Goal: Transaction & Acquisition: Purchase product/service

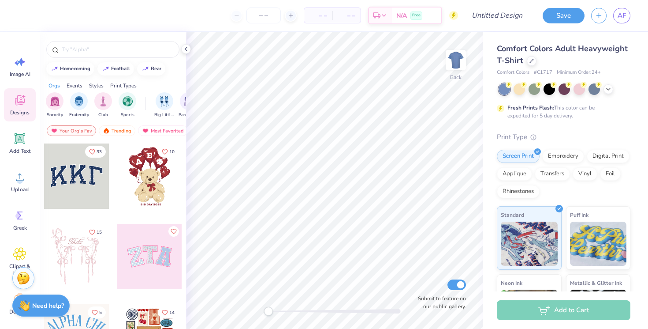
click at [128, 257] on div at bounding box center [149, 256] width 65 height 65
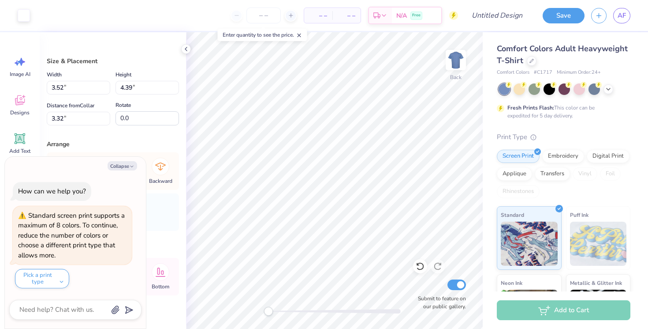
type textarea "x"
type input "9.54"
type input "4.70"
type input "3.07"
type textarea "x"
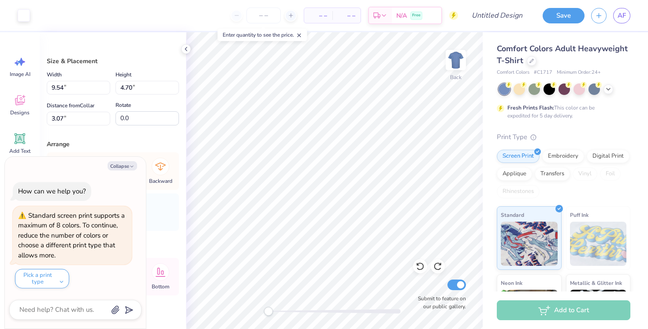
type input "3.28"
type input "4.31"
type input "3.35"
type textarea "x"
type input "3.05"
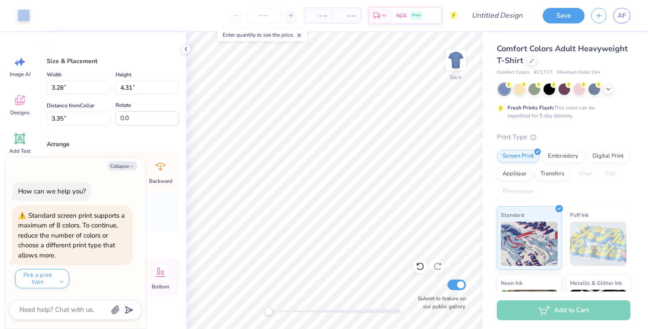
type input "4.25"
type input "3.37"
type textarea "x"
type input "3.28"
type input "4.31"
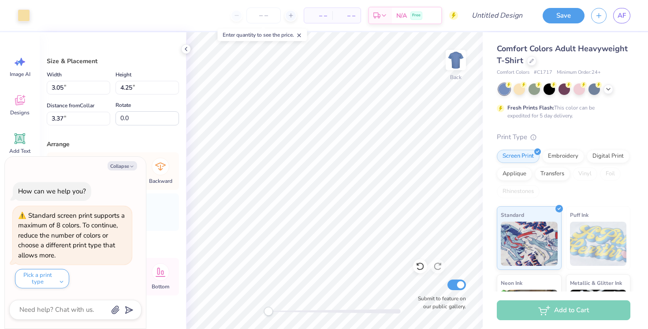
type input "3.27"
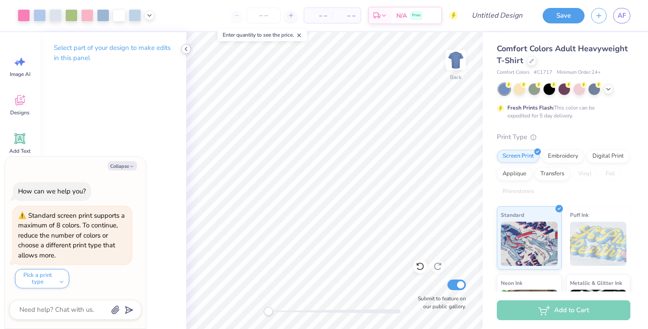
click at [184, 49] on icon at bounding box center [186, 48] width 7 height 7
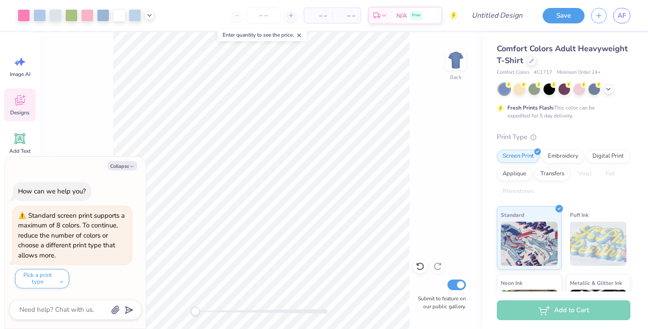
click at [19, 113] on span "Designs" at bounding box center [19, 112] width 19 height 7
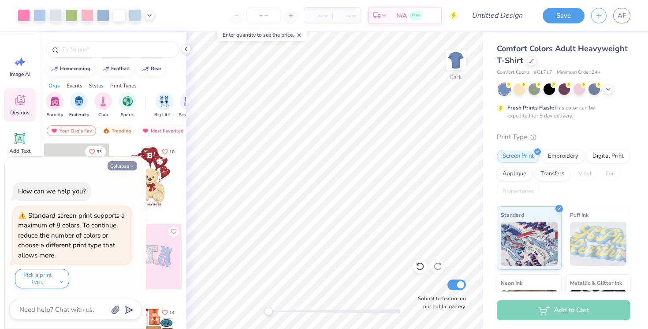
click at [126, 165] on button "Collapse" at bounding box center [123, 165] width 30 height 9
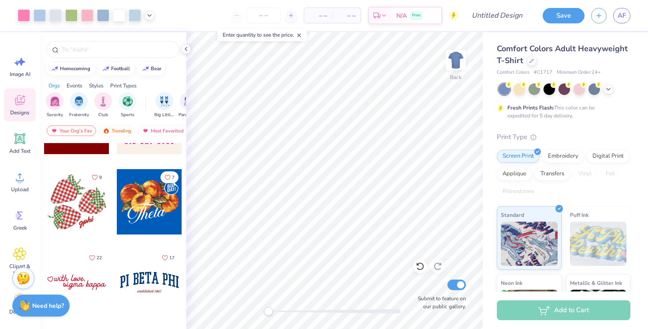
scroll to position [939, 0]
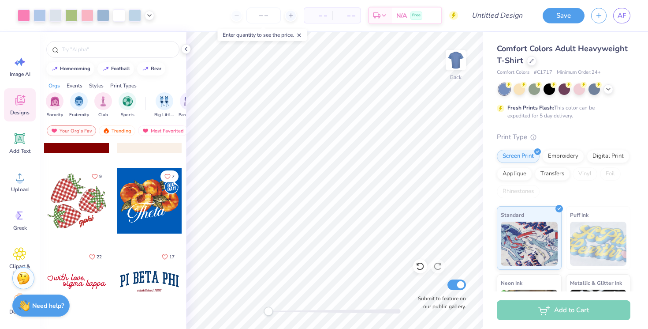
click at [94, 202] on div at bounding box center [76, 200] width 65 height 65
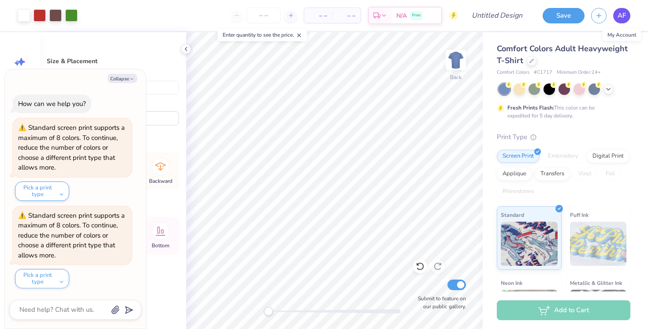
click at [623, 16] on span "AF" at bounding box center [622, 16] width 8 height 10
type textarea "x"
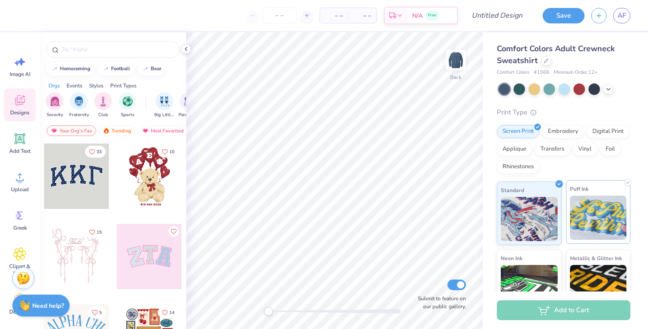
click at [601, 221] on img at bounding box center [598, 217] width 57 height 44
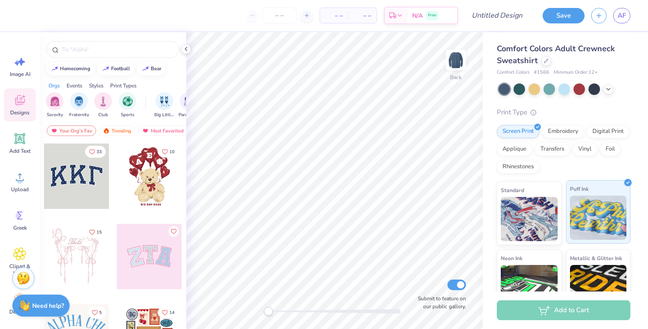
scroll to position [52, 0]
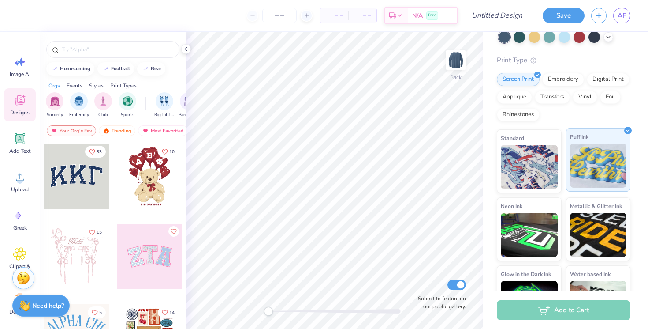
click at [584, 221] on img at bounding box center [598, 235] width 57 height 44
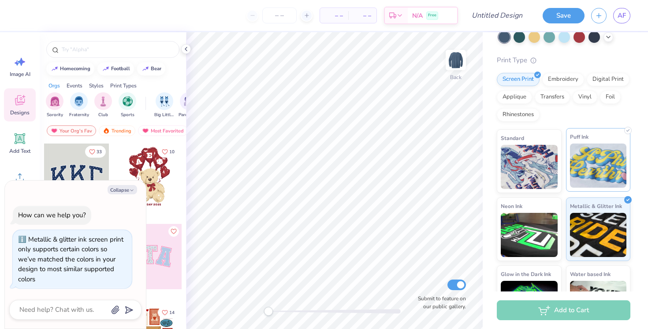
scroll to position [90, 0]
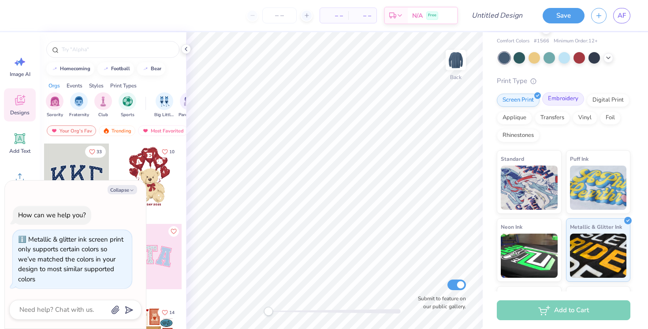
click at [562, 97] on div "Embroidery" at bounding box center [564, 98] width 42 height 13
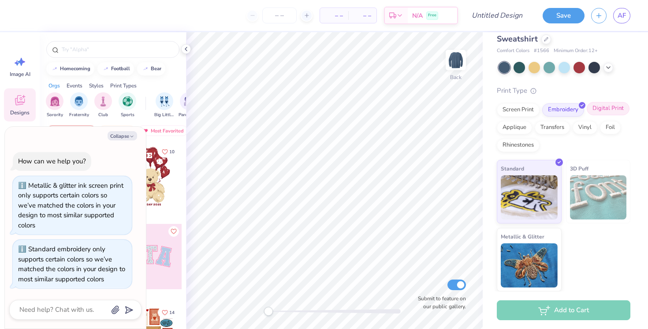
click at [610, 112] on div "Digital Print" at bounding box center [608, 108] width 43 height 13
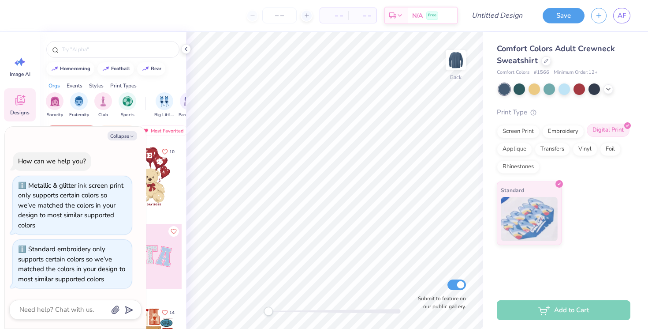
scroll to position [0, 0]
click at [524, 149] on div "Applique" at bounding box center [514, 147] width 35 height 13
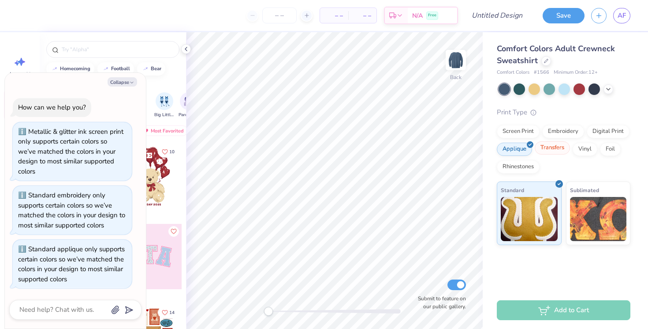
click at [547, 148] on div "Transfers" at bounding box center [552, 147] width 35 height 13
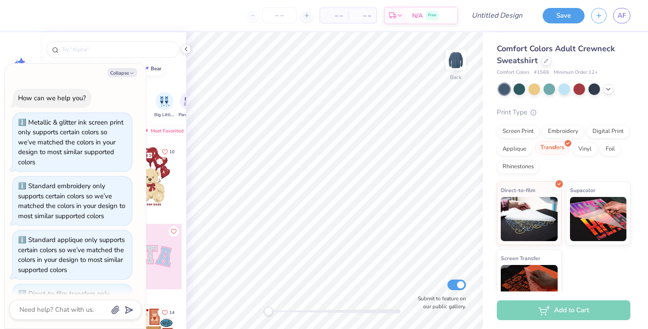
scroll to position [45, 0]
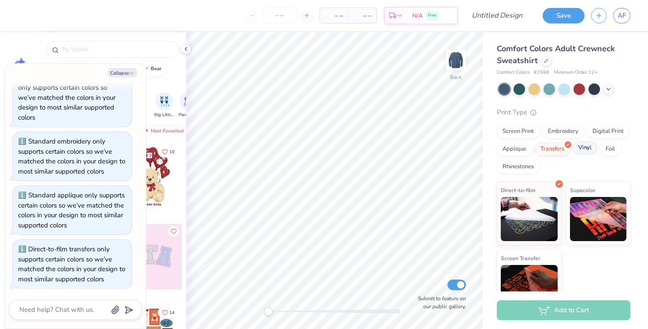
click at [580, 151] on div "Vinyl" at bounding box center [585, 147] width 25 height 13
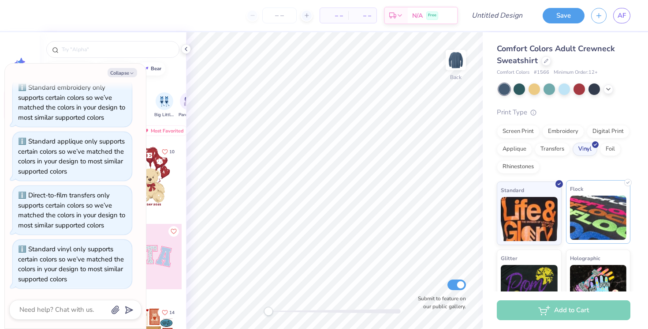
scroll to position [22, 0]
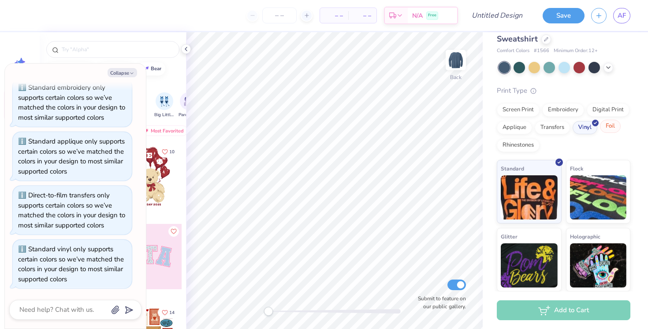
click at [603, 126] on div "Foil" at bounding box center [610, 126] width 21 height 13
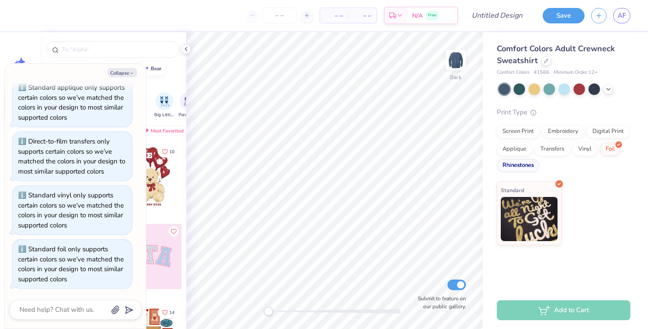
click at [514, 164] on div "Rhinestones" at bounding box center [518, 165] width 43 height 13
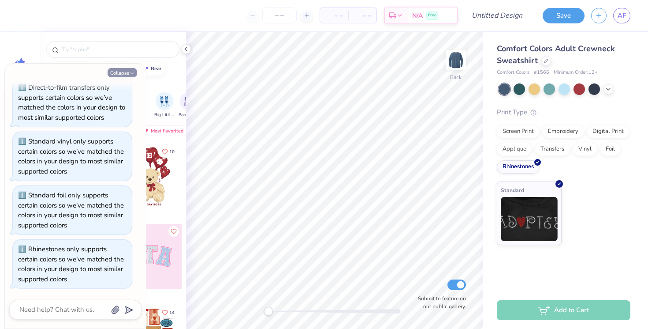
click at [130, 70] on button "Collapse" at bounding box center [123, 72] width 30 height 9
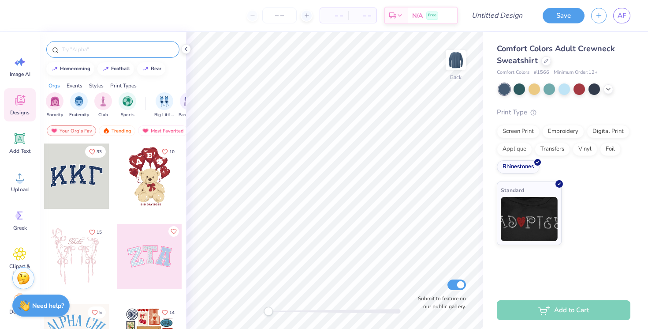
click at [108, 45] on div at bounding box center [112, 49] width 133 height 17
click at [20, 141] on icon at bounding box center [20, 139] width 8 height 8
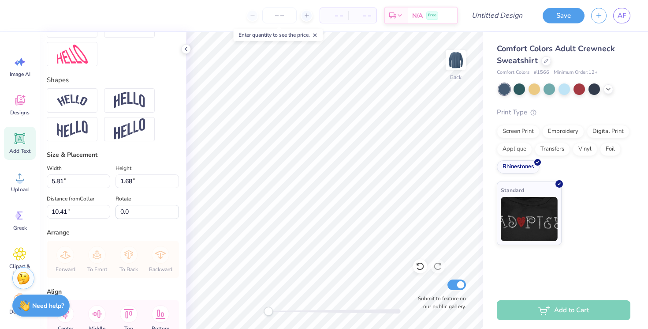
scroll to position [370, 0]
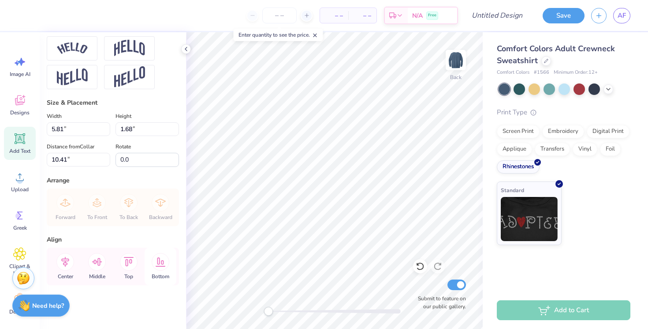
click at [161, 262] on icon at bounding box center [161, 261] width 10 height 9
click at [127, 267] on icon at bounding box center [129, 262] width 18 height 18
click at [97, 262] on icon at bounding box center [97, 262] width 18 height 18
click at [74, 262] on div "Center" at bounding box center [65, 265] width 32 height 37
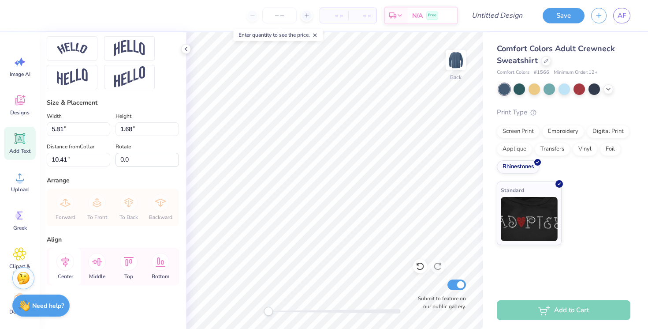
click at [69, 262] on icon at bounding box center [65, 262] width 18 height 18
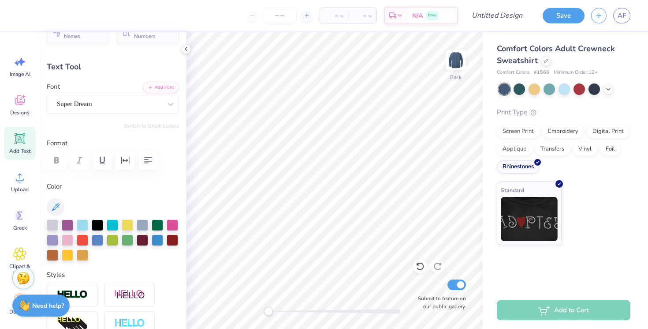
scroll to position [0, 0]
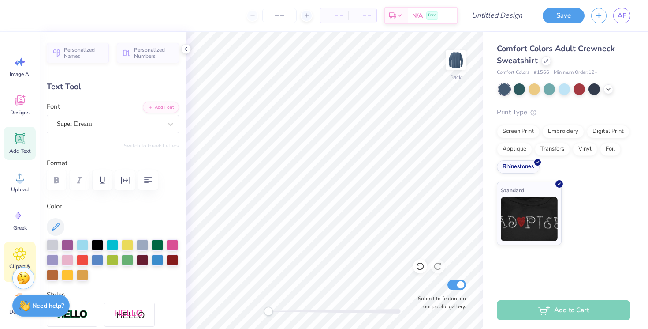
click at [17, 255] on icon at bounding box center [19, 253] width 5 height 5
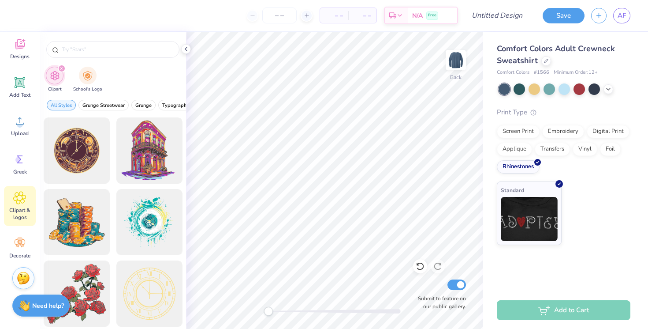
scroll to position [58, 0]
click at [21, 241] on icon at bounding box center [19, 241] width 13 height 13
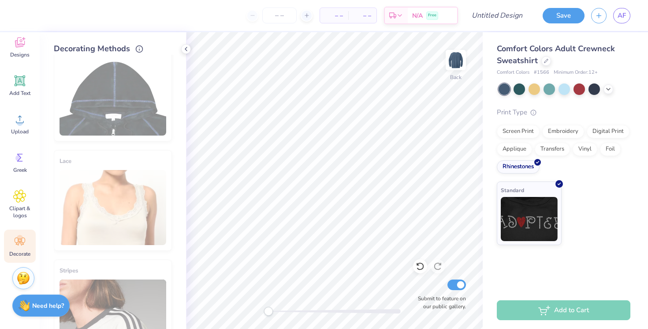
scroll to position [0, 0]
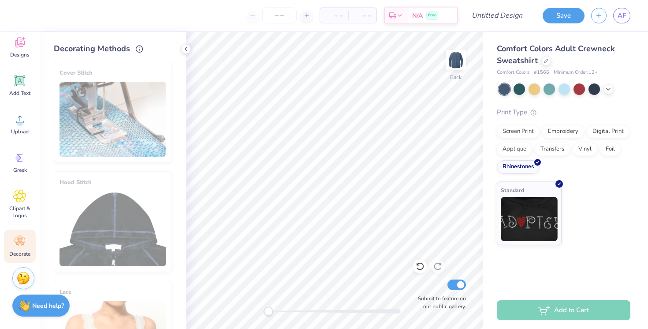
click at [131, 116] on div "Cover Stitch" at bounding box center [113, 112] width 118 height 101
click at [17, 164] on icon at bounding box center [19, 157] width 13 height 13
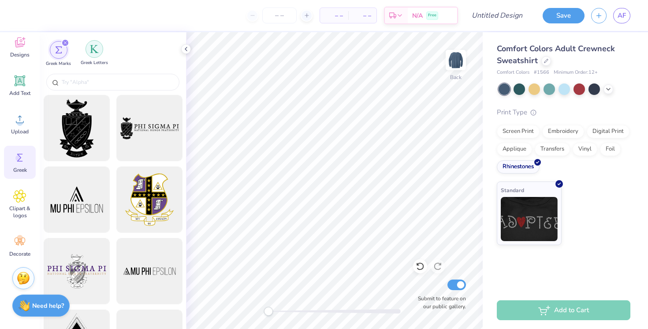
click at [93, 44] on div "filter for Greek Letters" at bounding box center [95, 49] width 18 height 18
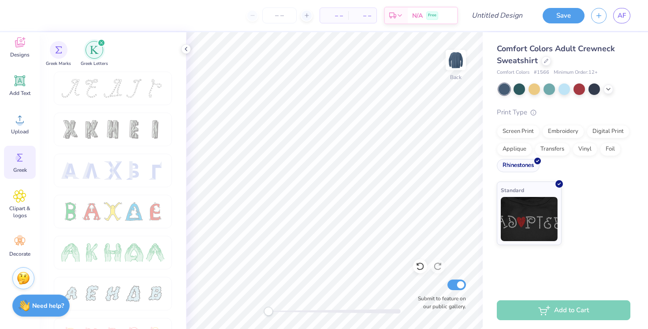
click at [535, 169] on div "Rhinestones" at bounding box center [518, 165] width 43 height 13
click at [520, 132] on div "Screen Print" at bounding box center [518, 130] width 43 height 13
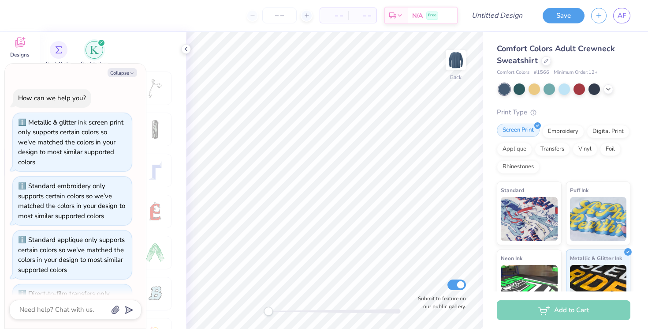
scroll to position [270, 0]
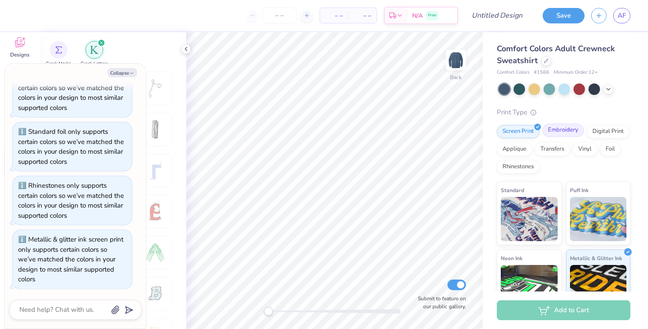
click at [563, 129] on div "Embroidery" at bounding box center [564, 130] width 42 height 13
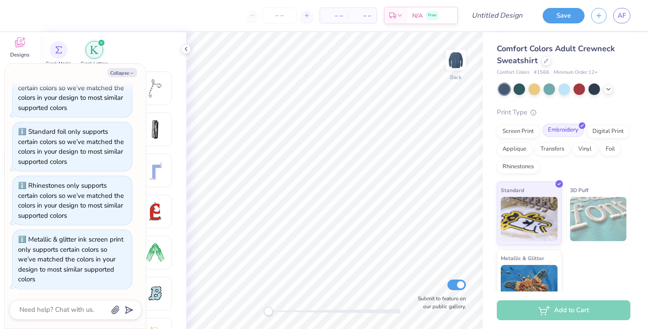
scroll to position [323, 0]
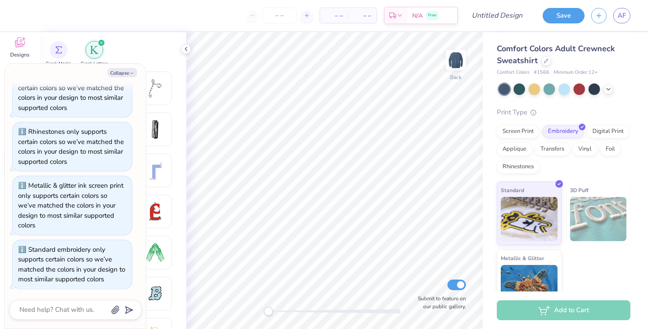
click at [584, 207] on img at bounding box center [598, 219] width 57 height 44
click at [544, 210] on img at bounding box center [529, 217] width 57 height 44
click at [131, 70] on button "Collapse" at bounding box center [123, 72] width 30 height 9
type textarea "x"
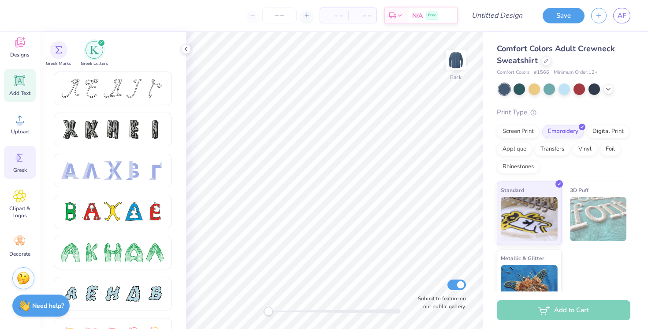
click at [22, 79] on icon at bounding box center [20, 81] width 8 height 8
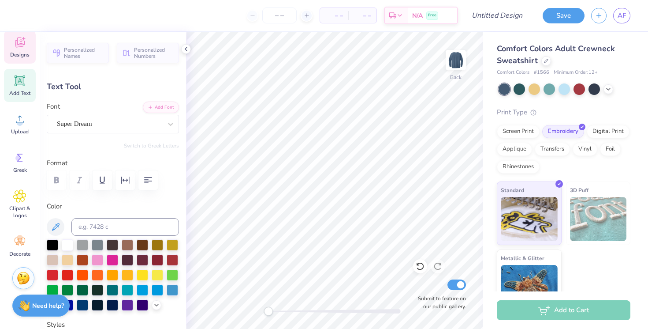
click at [27, 52] on span "Designs" at bounding box center [19, 54] width 19 height 7
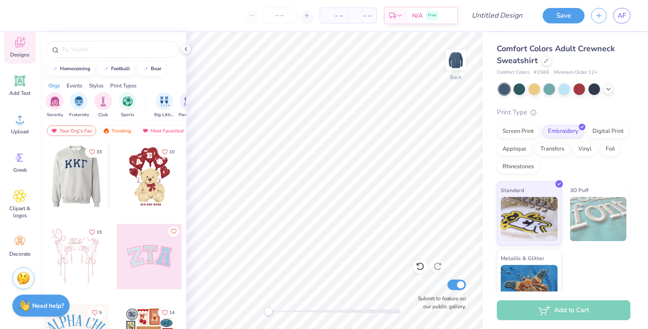
click at [44, 172] on div at bounding box center [11, 175] width 65 height 65
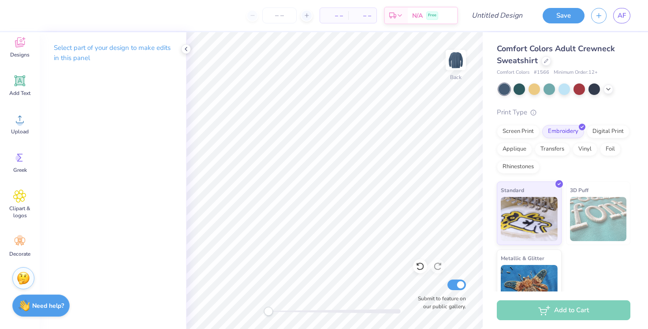
click at [131, 93] on div "Select part of your design to make edits in this panel" at bounding box center [113, 180] width 146 height 296
click at [81, 45] on p "Select part of your design to make edits in this panel" at bounding box center [113, 53] width 118 height 20
click at [596, 127] on div "Digital Print" at bounding box center [608, 130] width 43 height 13
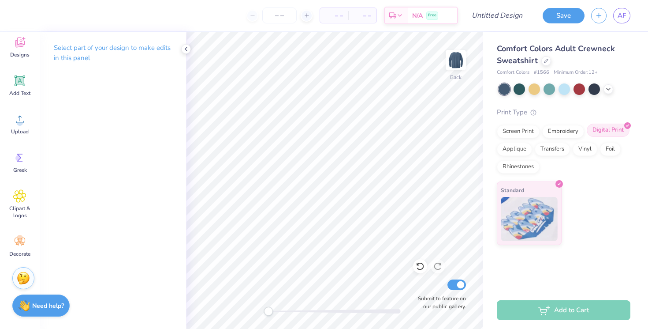
click at [596, 127] on div "Digital Print" at bounding box center [608, 130] width 43 height 13
click at [570, 128] on div "Embroidery" at bounding box center [564, 130] width 42 height 13
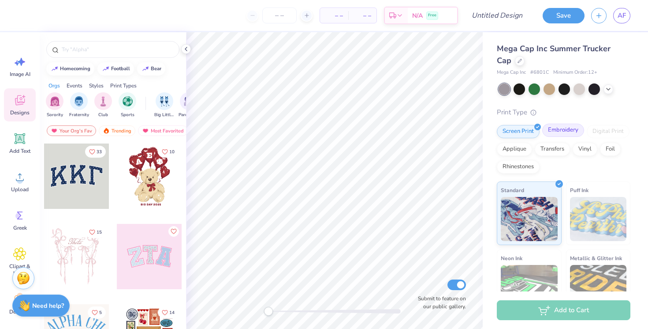
click at [564, 133] on div "Embroidery" at bounding box center [564, 130] width 42 height 13
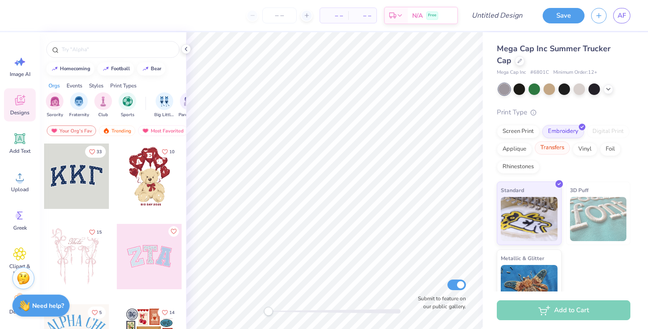
click at [553, 145] on div "Transfers" at bounding box center [552, 147] width 35 height 13
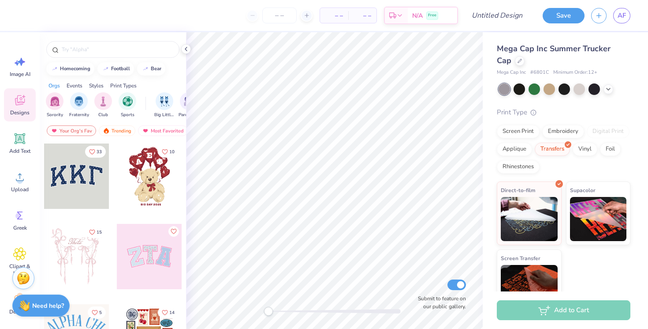
click at [510, 156] on div "Screen Print Embroidery Digital Print Applique Transfers Vinyl Foil Rhinestones" at bounding box center [564, 149] width 134 height 49
click at [512, 152] on div "Applique" at bounding box center [514, 147] width 35 height 13
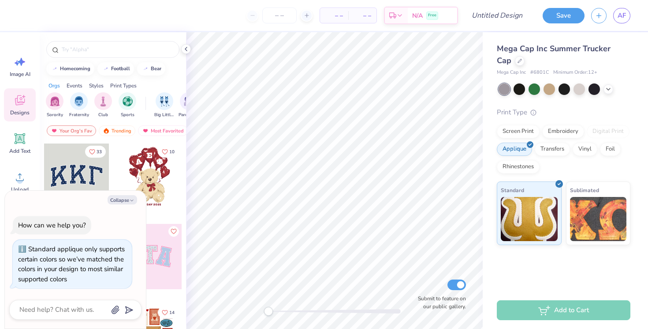
click at [536, 108] on span at bounding box center [532, 112] width 9 height 9
click at [533, 113] on circle at bounding box center [533, 111] width 5 height 5
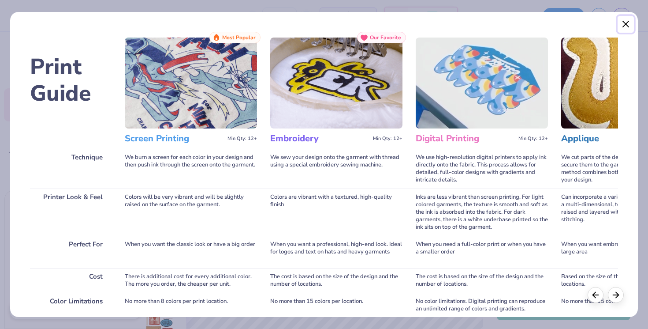
click at [623, 23] on button "Close" at bounding box center [626, 24] width 17 height 17
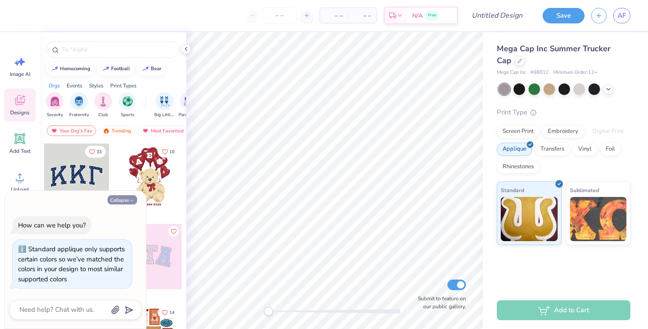
click at [125, 202] on button "Collapse" at bounding box center [123, 199] width 30 height 9
type textarea "x"
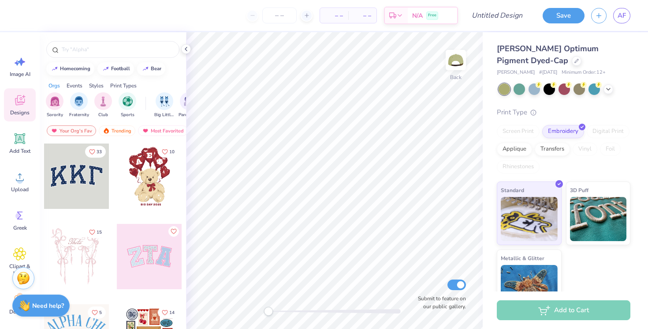
click at [529, 136] on div "Screen Print" at bounding box center [518, 131] width 43 height 13
click at [560, 151] on div "Transfers" at bounding box center [552, 147] width 35 height 13
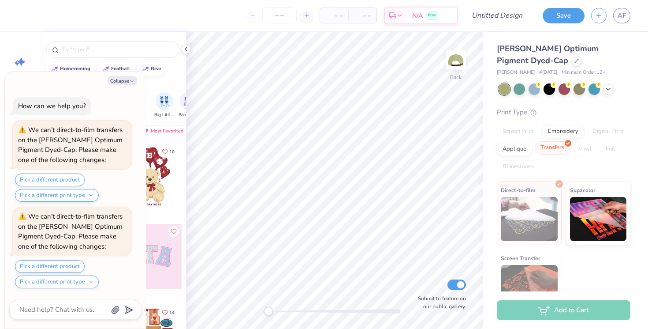
scroll to position [79, 0]
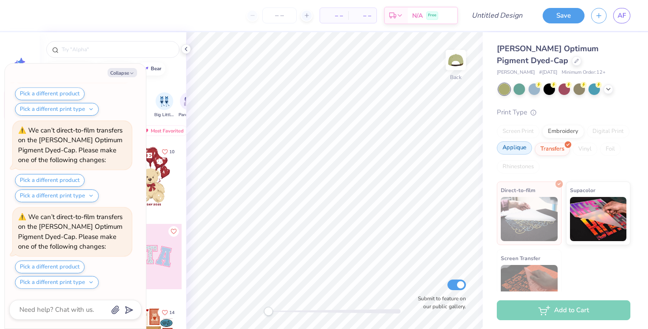
click at [523, 148] on div "Applique" at bounding box center [514, 147] width 35 height 13
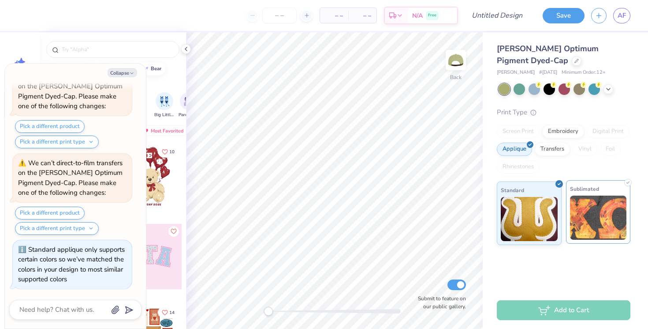
click at [582, 221] on img at bounding box center [598, 217] width 57 height 44
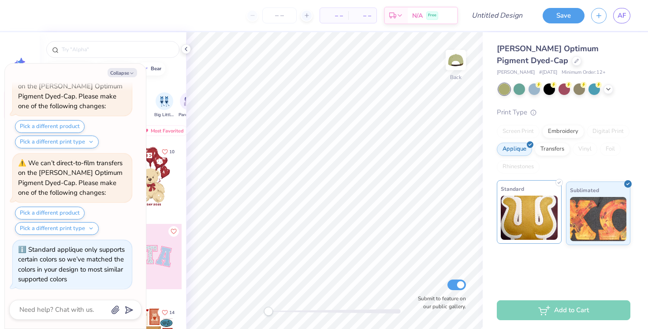
click at [543, 221] on img at bounding box center [529, 217] width 57 height 44
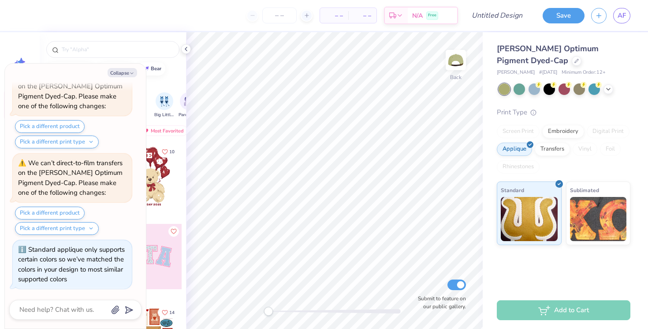
scroll to position [0, 0]
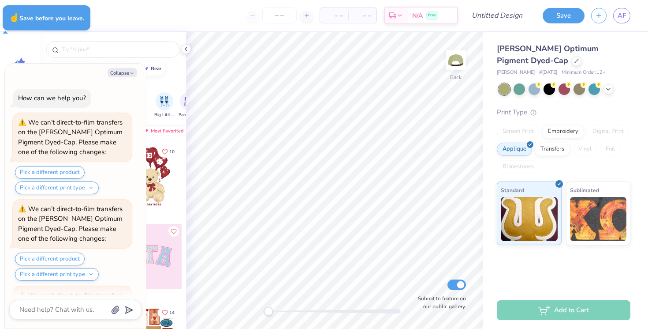
type textarea "x"
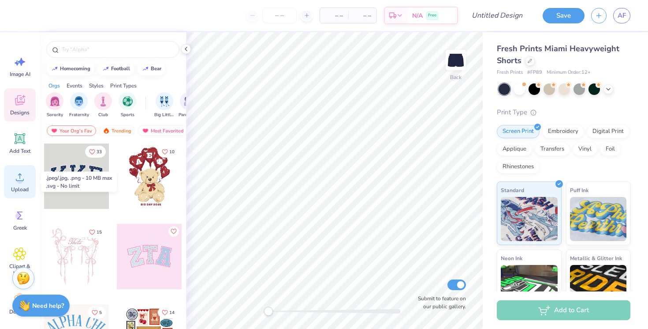
click at [18, 186] on span "Upload" at bounding box center [20, 189] width 18 height 7
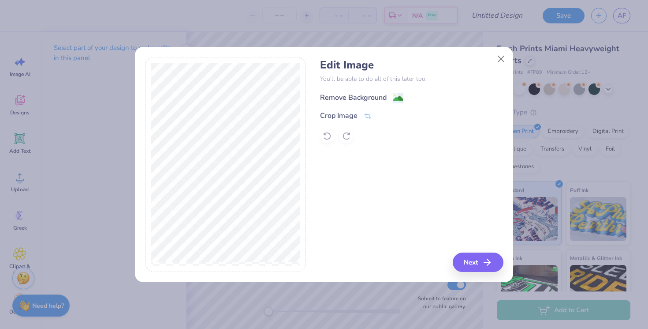
click at [375, 96] on div "Remove Background" at bounding box center [353, 97] width 67 height 11
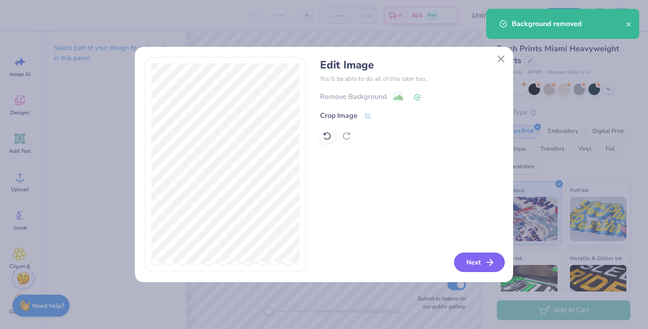
click at [479, 260] on button "Next" at bounding box center [479, 261] width 51 height 19
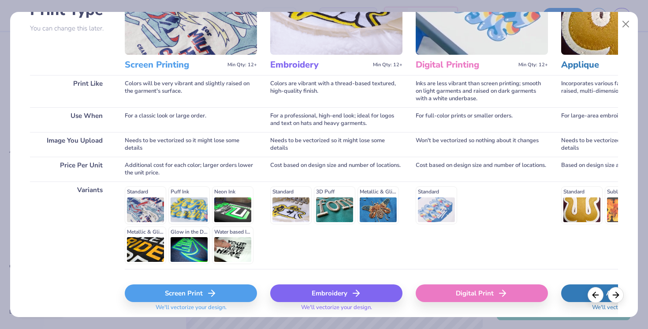
scroll to position [88, 0]
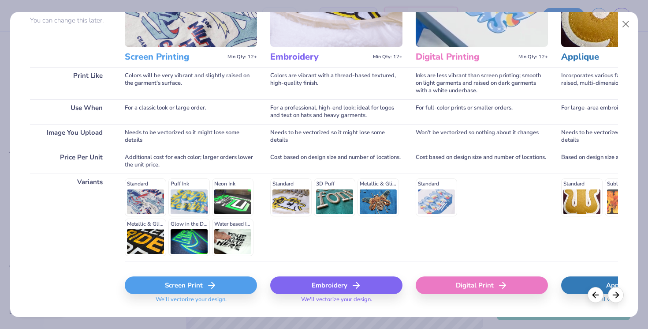
click at [336, 283] on div "Embroidery" at bounding box center [336, 285] width 132 height 18
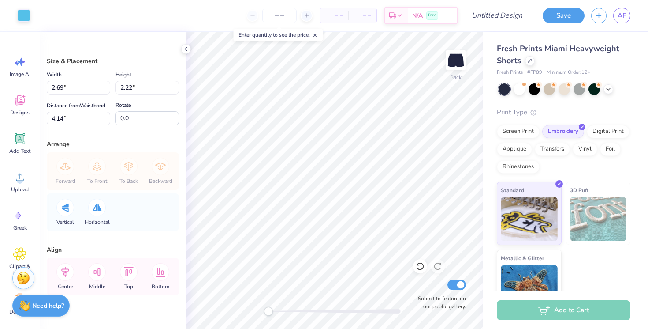
click at [436, 257] on body "Art colors – – Per Item – – Total Est. Delivery N/A Free Design Title Save AF I…" at bounding box center [324, 164] width 648 height 329
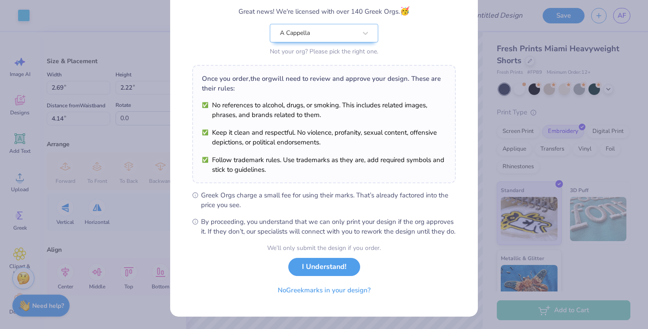
scroll to position [0, 0]
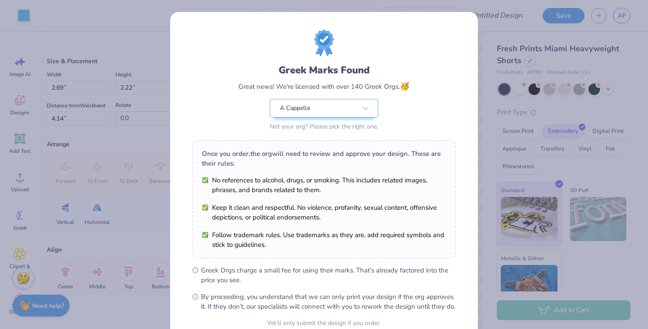
click at [508, 150] on div "Greek Marks Found Great news! We're licensed with over 140 Greek Orgs. 🥳 A Capp…" at bounding box center [324, 164] width 648 height 329
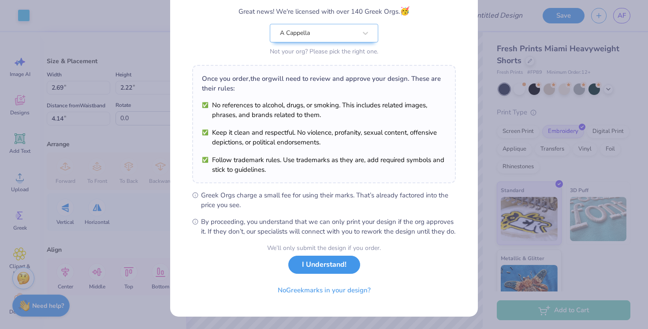
click at [340, 261] on button "I Understand!" at bounding box center [325, 264] width 72 height 18
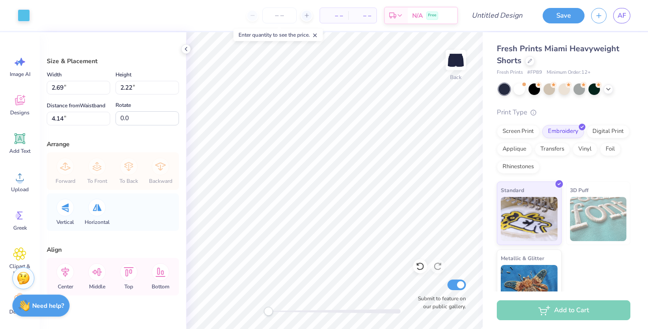
scroll to position [0, 0]
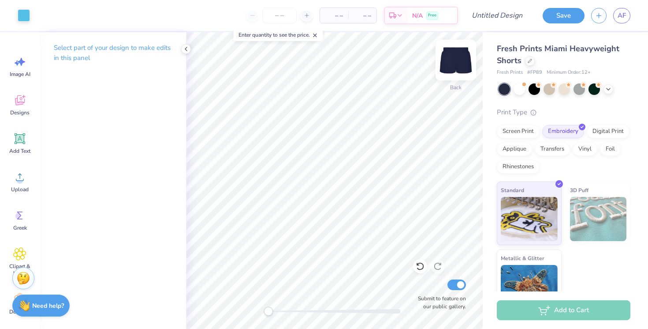
click at [454, 61] on img at bounding box center [456, 59] width 35 height 35
click at [454, 61] on img at bounding box center [456, 60] width 18 height 18
click at [614, 87] on div at bounding box center [565, 88] width 132 height 11
click at [609, 87] on icon at bounding box center [608, 88] width 7 height 7
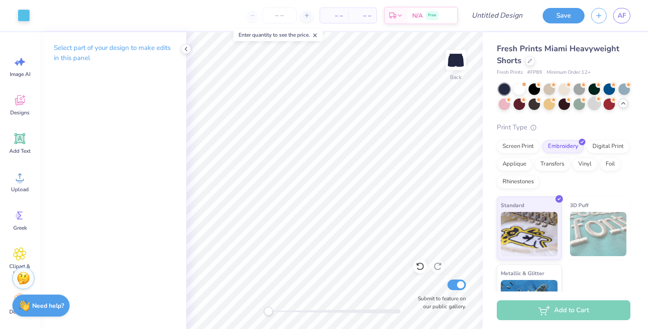
click at [595, 102] on div at bounding box center [594, 102] width 11 height 11
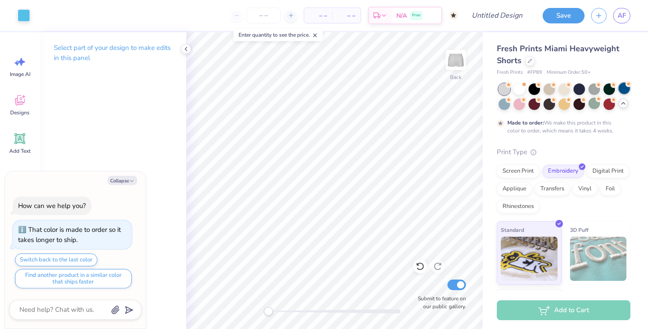
click at [630, 91] on div at bounding box center [624, 87] width 11 height 11
click at [573, 83] on div at bounding box center [565, 96] width 132 height 26
click at [576, 85] on div at bounding box center [579, 87] width 11 height 11
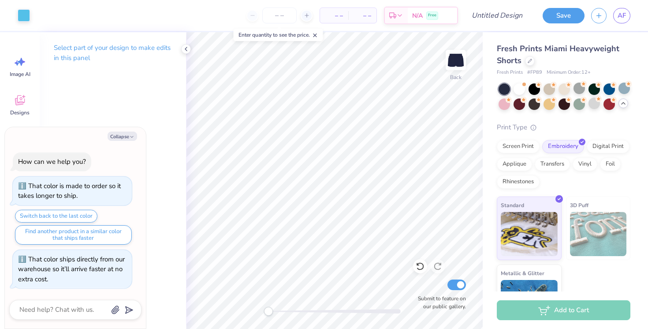
click at [592, 309] on div "Add to Cart" at bounding box center [564, 310] width 134 height 20
click at [566, 22] on div "Save" at bounding box center [564, 15] width 42 height 15
click at [564, 14] on button "Save" at bounding box center [564, 14] width 42 height 15
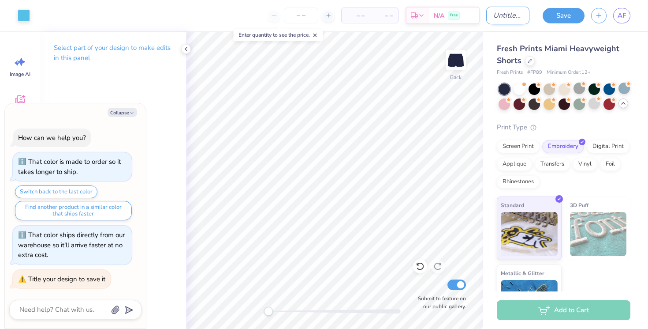
type textarea "x"
click at [513, 14] on input "Design Title" at bounding box center [508, 16] width 43 height 18
type input "s"
type textarea "x"
type input "sw"
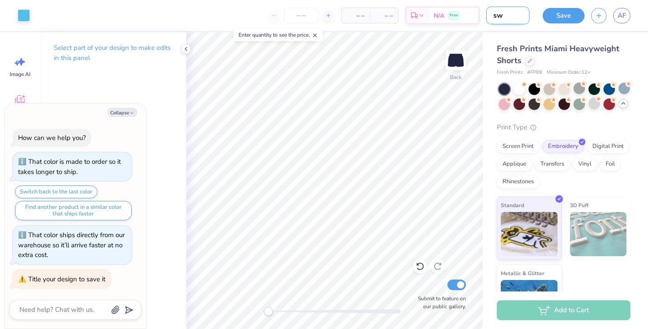
type textarea "x"
type input "swe"
type textarea "x"
type input "swea"
type textarea "x"
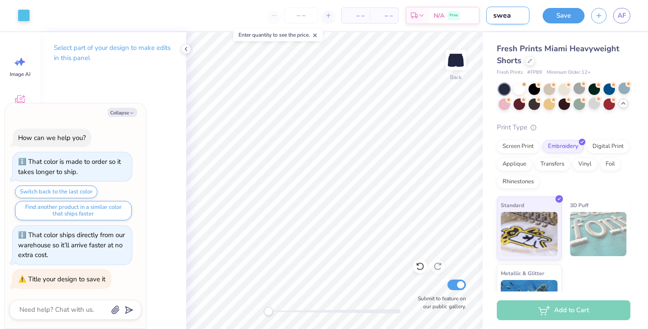
type input "sweat"
type textarea "x"
type input "sweats"
type textarea "x"
type input "sweatsh"
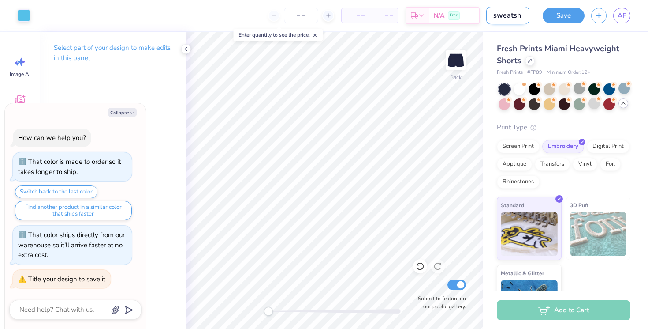
type textarea "x"
type input "sweatsho"
type textarea "x"
type input "sweatshor"
type textarea "x"
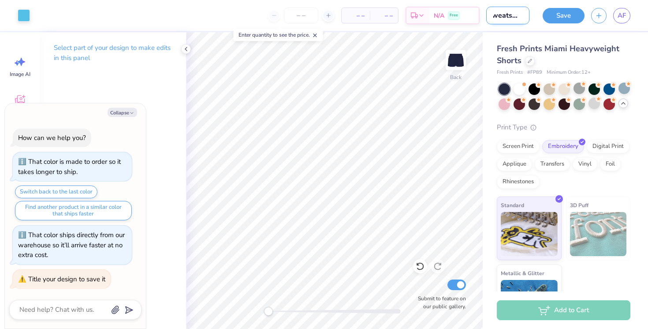
type input "sweatshort"
type textarea "x"
type input "sweatshorts"
type textarea "x"
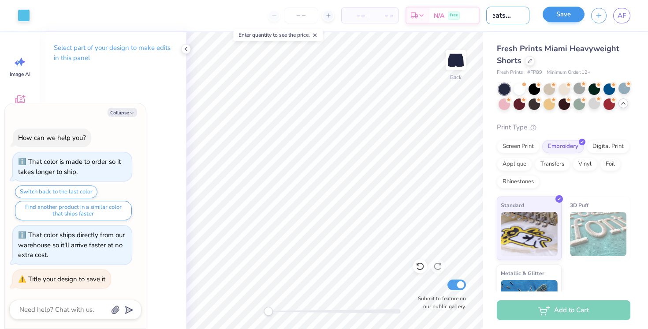
type input "sweatshorts"
click at [557, 15] on button "Save" at bounding box center [564, 14] width 42 height 15
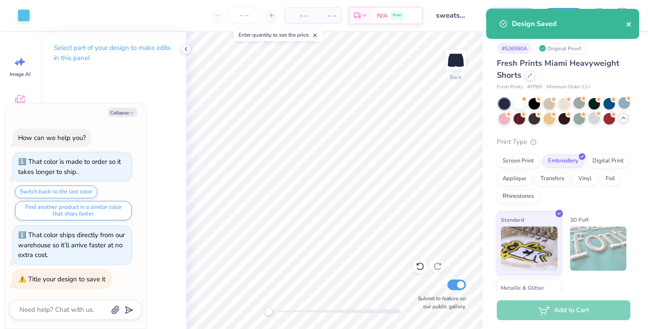
click at [630, 22] on icon "close" at bounding box center [629, 24] width 6 height 7
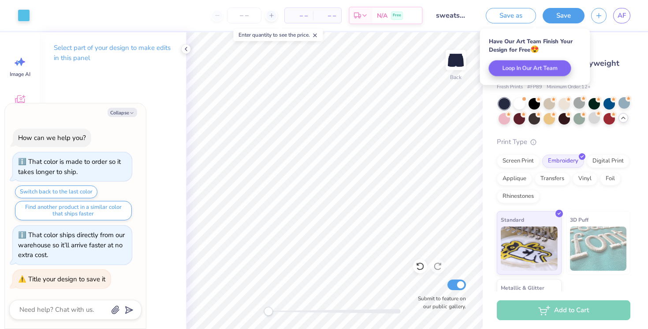
click at [624, 68] on div "Fresh Prints Miami Heavyweight Shorts" at bounding box center [564, 69] width 134 height 24
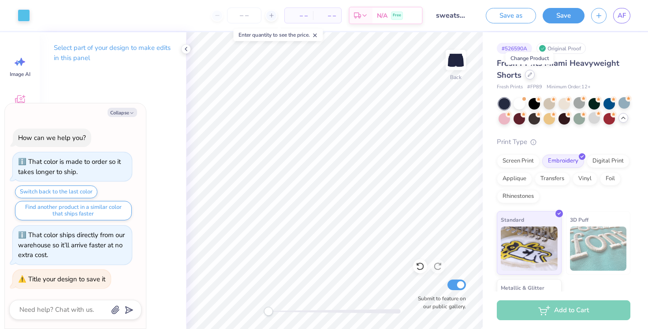
click at [528, 75] on icon at bounding box center [530, 74] width 4 height 4
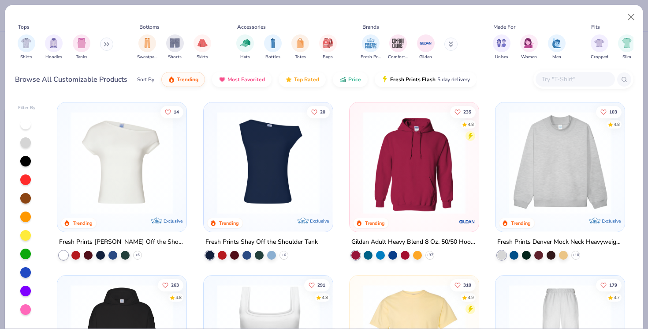
click at [109, 41] on button at bounding box center [106, 43] width 13 height 13
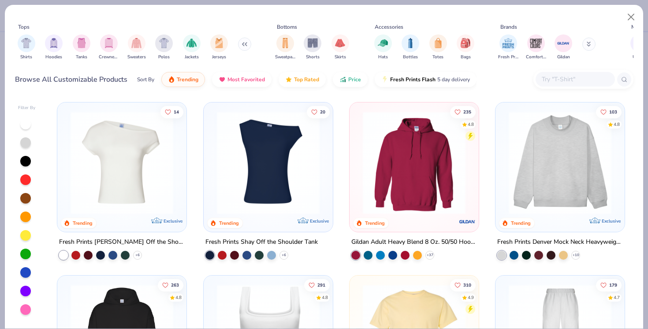
click at [109, 41] on img "filter for Crewnecks" at bounding box center [109, 43] width 10 height 10
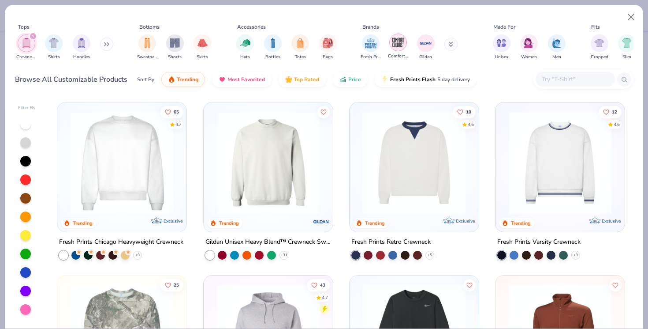
click at [402, 43] on img "filter for Comfort Colors" at bounding box center [398, 42] width 13 height 13
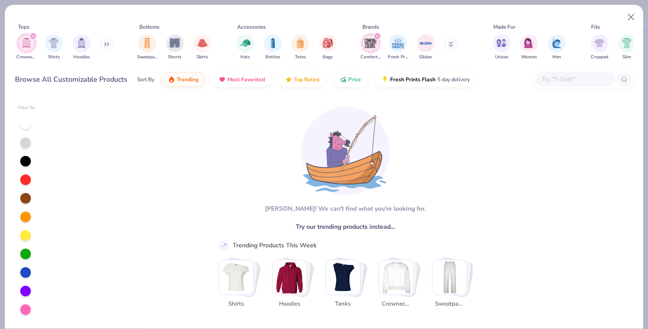
click at [34, 37] on div "filter for Crewnecks" at bounding box center [33, 36] width 8 height 8
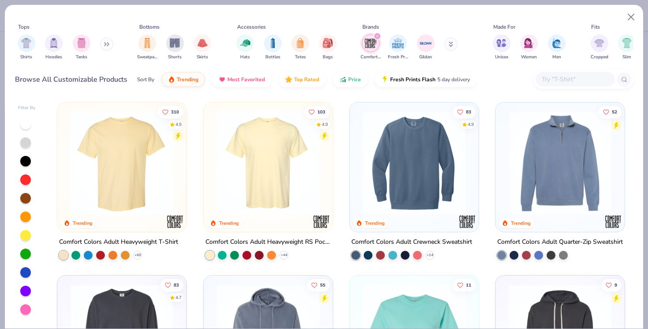
click at [401, 137] on img at bounding box center [415, 162] width 112 height 103
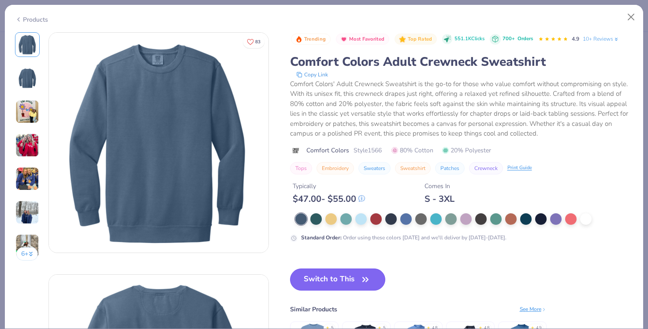
click at [334, 282] on button "Switch to This" at bounding box center [338, 279] width 96 height 22
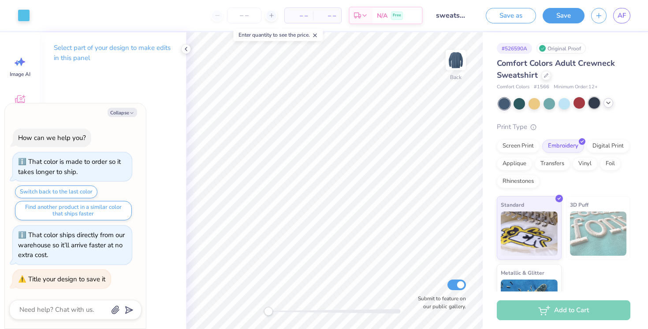
click at [590, 102] on div at bounding box center [594, 102] width 11 height 11
click at [608, 102] on icon at bounding box center [608, 102] width 7 height 7
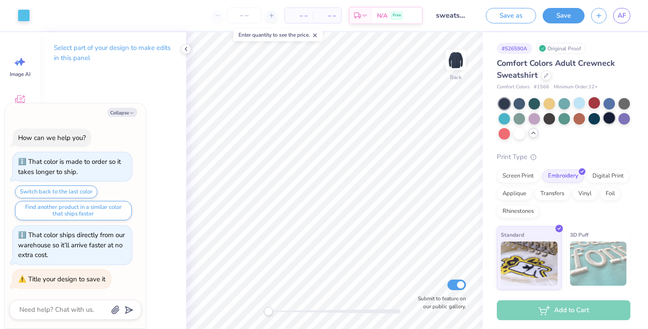
click at [607, 119] on div at bounding box center [609, 117] width 11 height 11
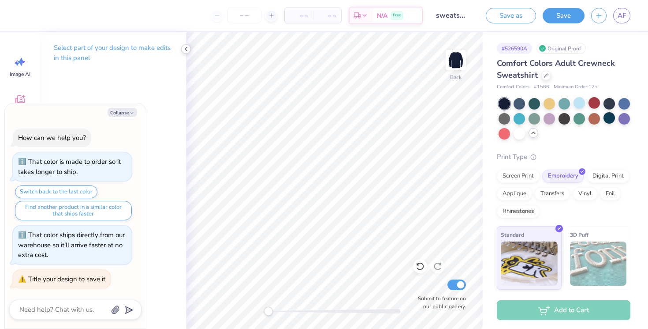
click at [187, 44] on div at bounding box center [186, 49] width 10 height 10
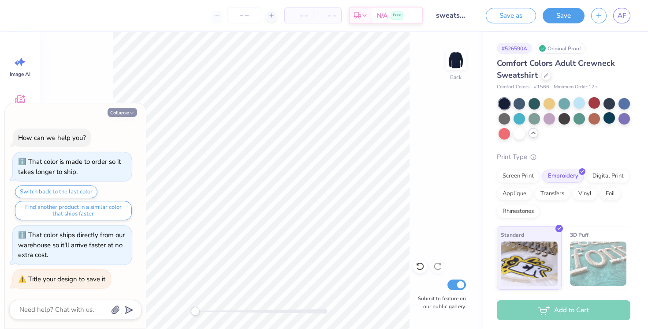
click at [120, 112] on button "Collapse" at bounding box center [123, 112] width 30 height 9
type textarea "x"
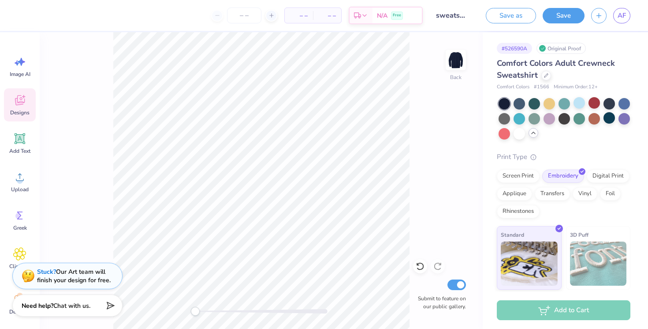
click at [21, 110] on span "Designs" at bounding box center [19, 112] width 19 height 7
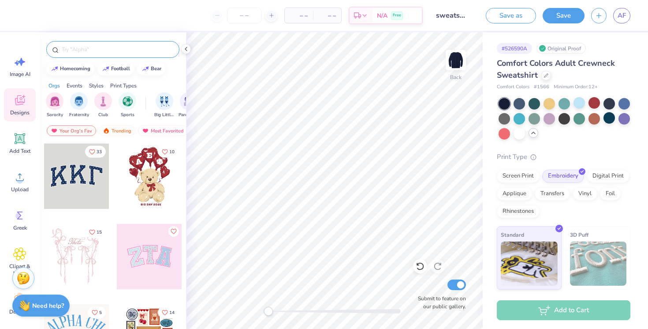
click at [101, 52] on input "text" at bounding box center [117, 49] width 113 height 9
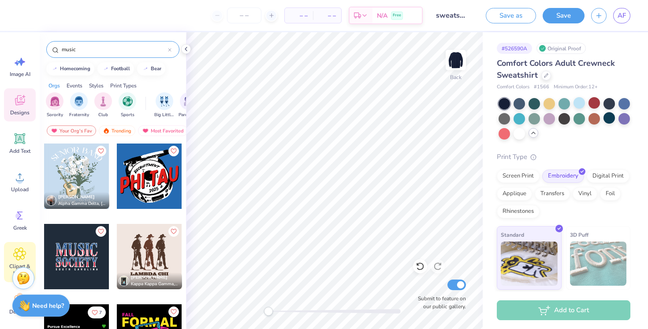
type input "music"
click at [22, 247] on icon at bounding box center [20, 253] width 12 height 12
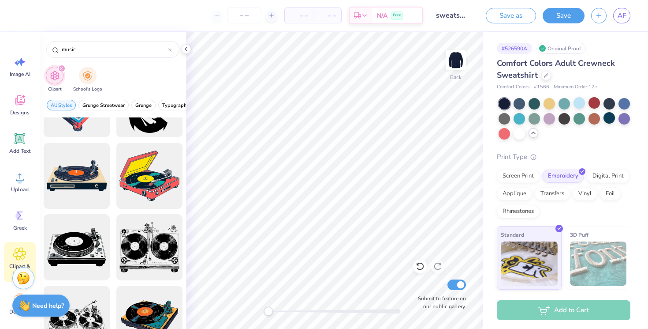
scroll to position [2586, 0]
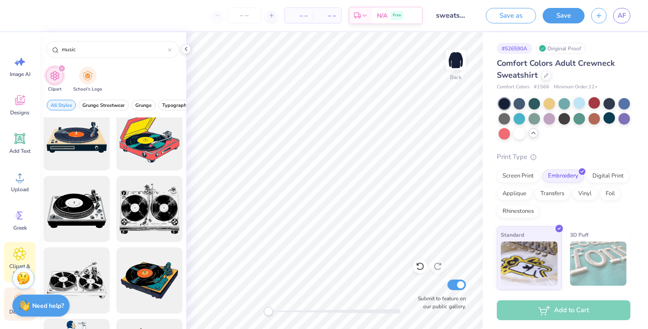
type input "music"
click at [11, 292] on div "Decorate" at bounding box center [20, 303] width 32 height 33
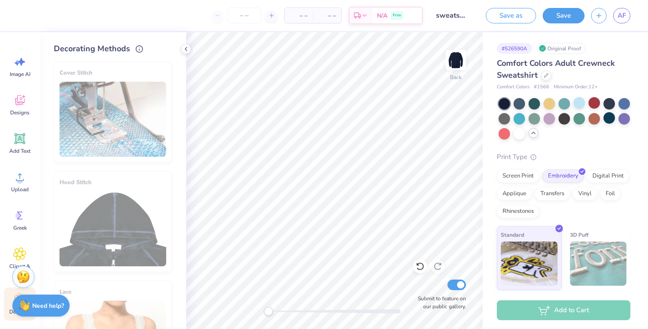
click at [12, 281] on div "Stuck? Our Art team will finish your design for free." at bounding box center [23, 278] width 22 height 22
click at [11, 252] on div "Clipart & logos" at bounding box center [20, 262] width 32 height 40
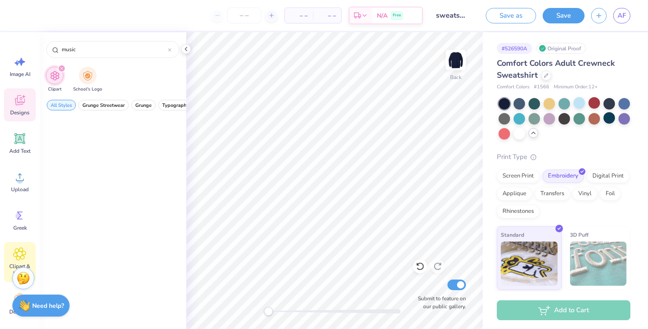
scroll to position [0, 0]
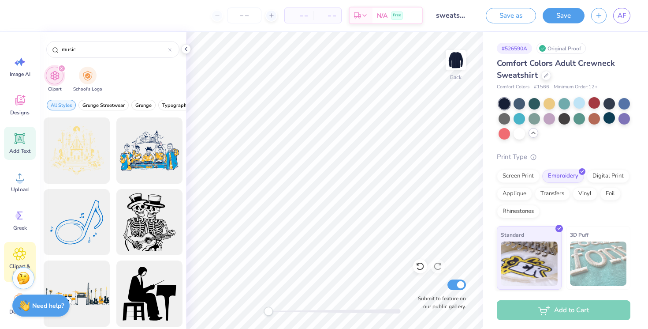
click at [21, 139] on icon at bounding box center [20, 138] width 11 height 11
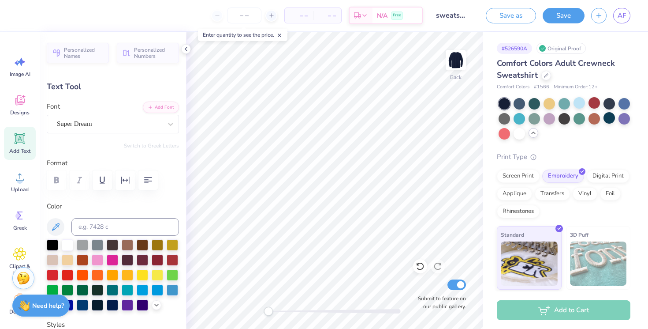
type textarea "touchtones"
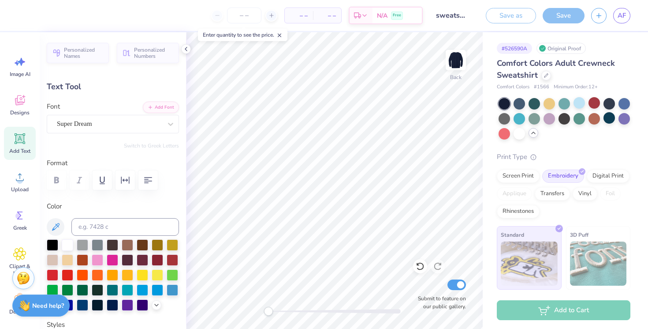
type input "8.39"
type input "1.12"
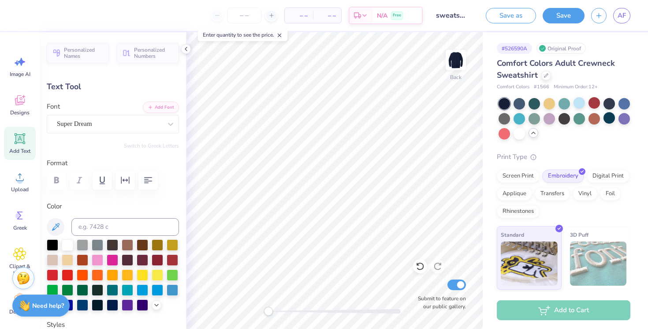
click at [532, 132] on polyline at bounding box center [534, 133] width 4 height 2
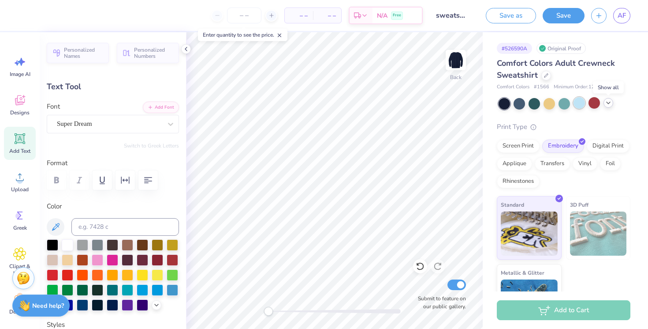
click at [577, 102] on div at bounding box center [579, 102] width 11 height 11
type input "5.35"
click at [596, 103] on div at bounding box center [594, 102] width 11 height 11
click at [608, 105] on icon at bounding box center [608, 102] width 7 height 7
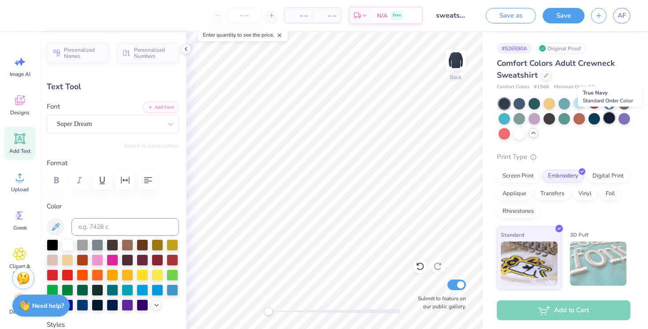
click at [606, 122] on div at bounding box center [609, 117] width 11 height 11
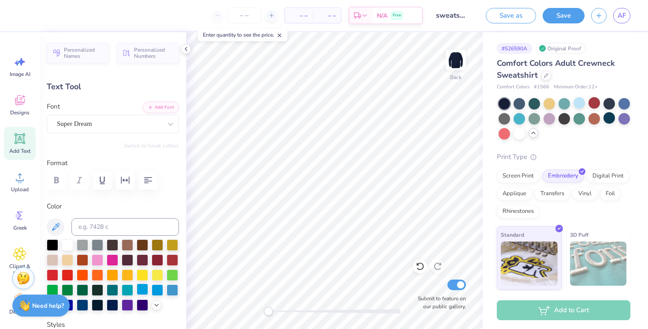
click at [139, 292] on div at bounding box center [142, 288] width 11 height 11
click at [90, 124] on div "Super Dream" at bounding box center [109, 124] width 107 height 14
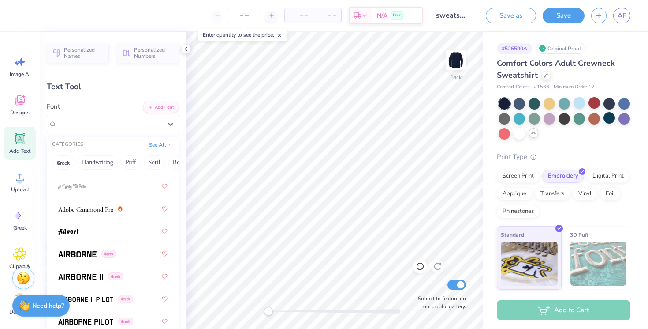
scroll to position [166, 0]
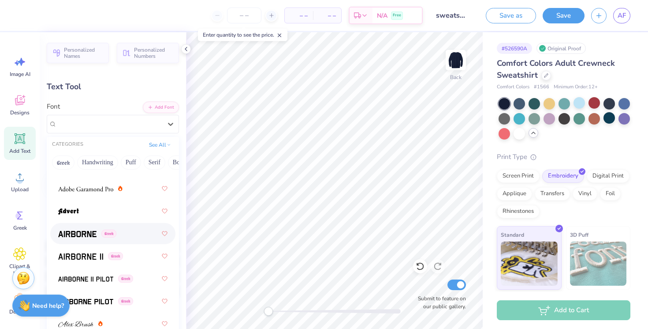
click at [71, 234] on img at bounding box center [77, 234] width 38 height 6
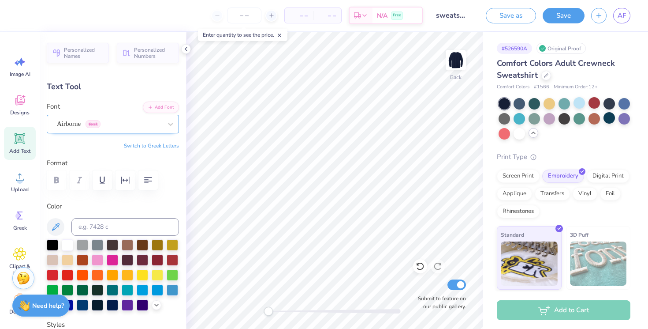
click at [82, 127] on div "Airborne Greek" at bounding box center [109, 124] width 107 height 14
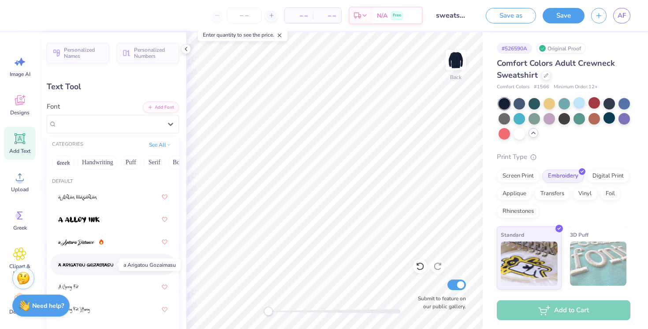
click at [86, 260] on span at bounding box center [85, 264] width 55 height 9
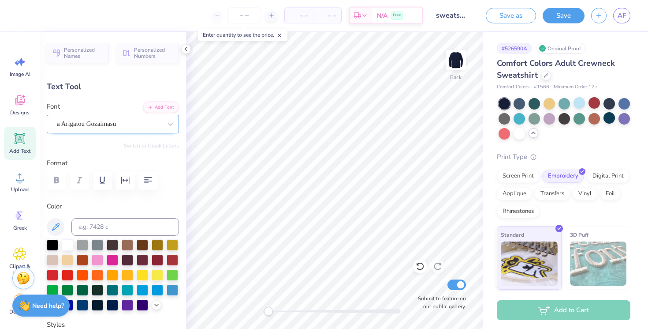
click at [103, 122] on div "a Arigatou Gozaimasu" at bounding box center [109, 124] width 107 height 14
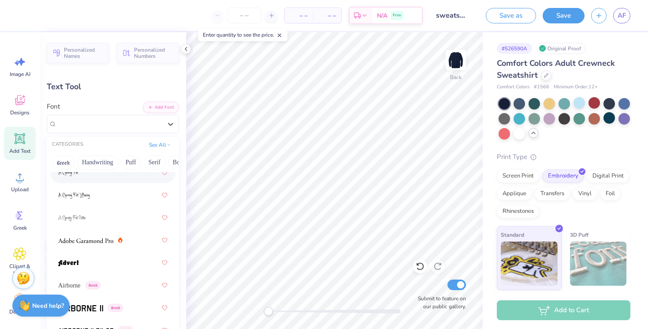
scroll to position [146, 0]
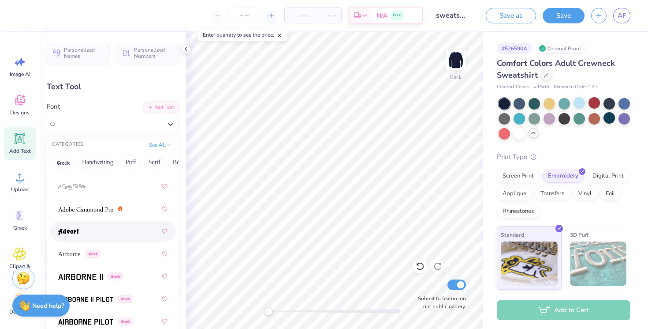
click at [89, 229] on div at bounding box center [112, 231] width 109 height 16
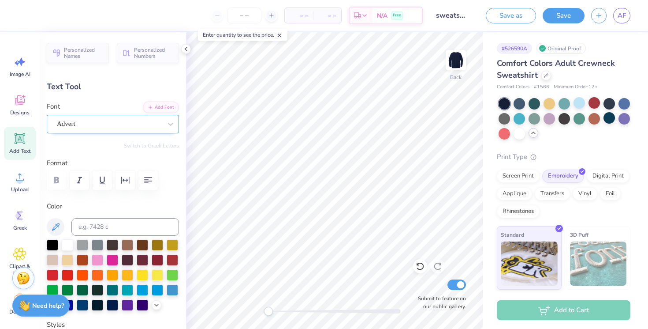
click at [89, 131] on div "Advert" at bounding box center [113, 124] width 132 height 19
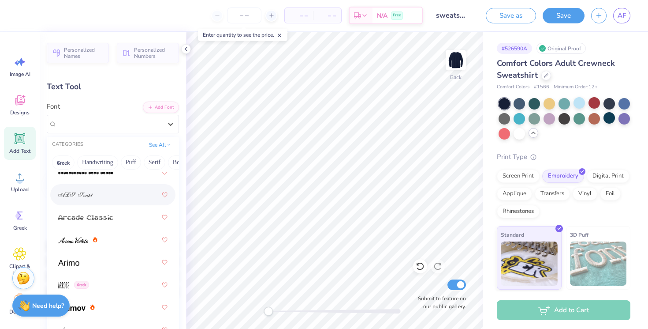
scroll to position [339, 0]
click at [102, 260] on div at bounding box center [112, 263] width 109 height 16
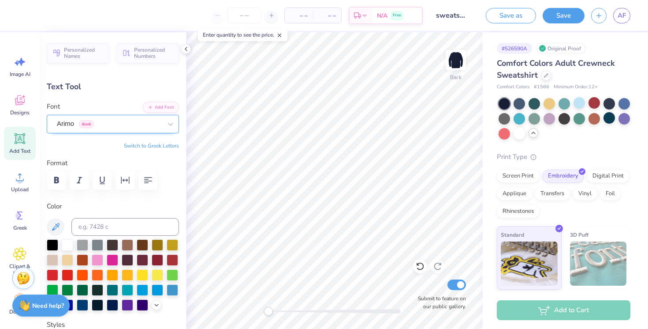
click at [105, 124] on div "Arimo Greek" at bounding box center [109, 124] width 107 height 14
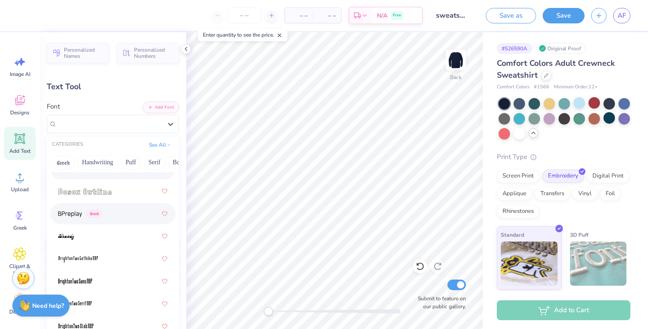
scroll to position [862, 0]
click at [115, 251] on div at bounding box center [112, 258] width 109 height 16
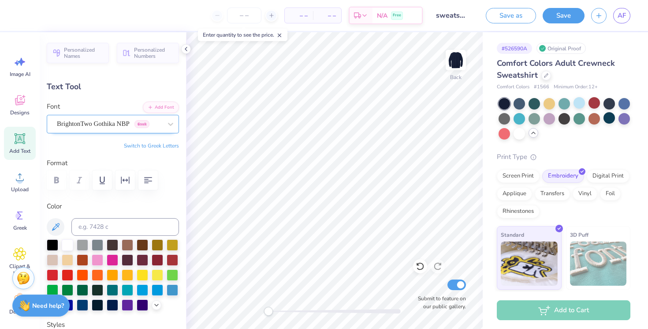
click at [94, 131] on div "BrightonTwo Gothika NBP Greek" at bounding box center [113, 124] width 132 height 19
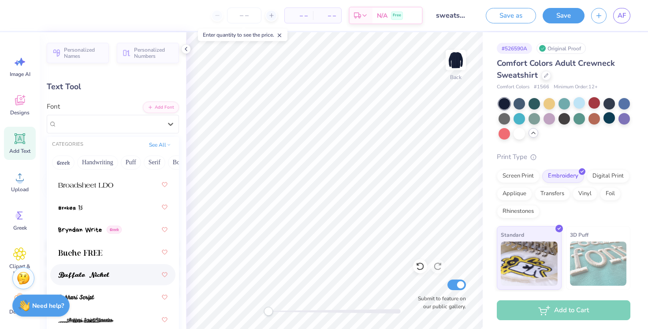
scroll to position [1068, 0]
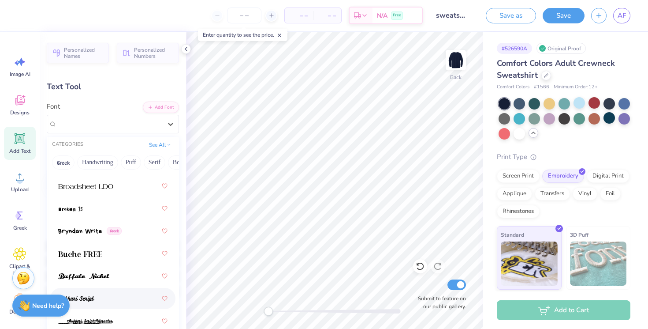
click at [124, 296] on div at bounding box center [112, 298] width 109 height 16
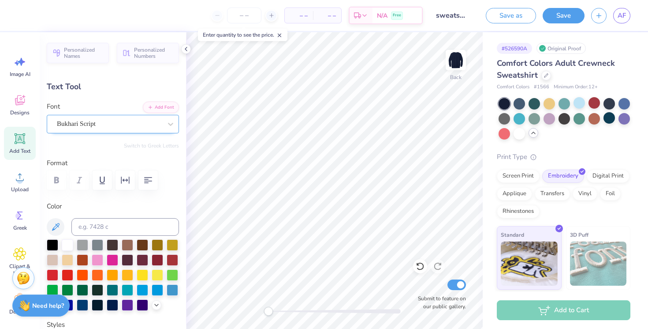
click at [102, 130] on div "Bukhari Script" at bounding box center [109, 124] width 107 height 14
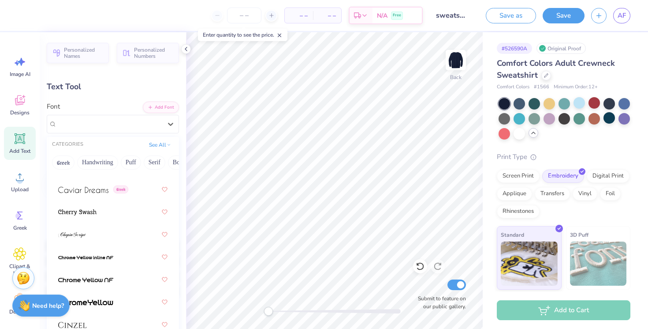
scroll to position [1578, 0]
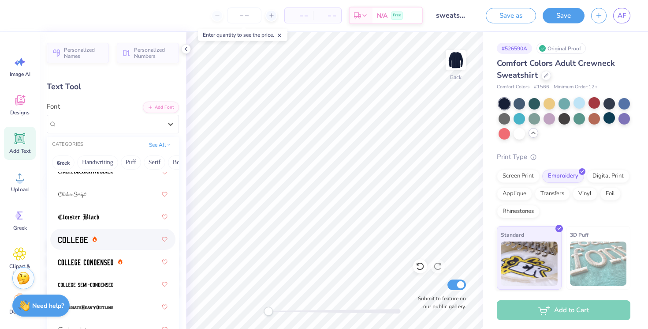
click at [123, 245] on div at bounding box center [112, 239] width 109 height 16
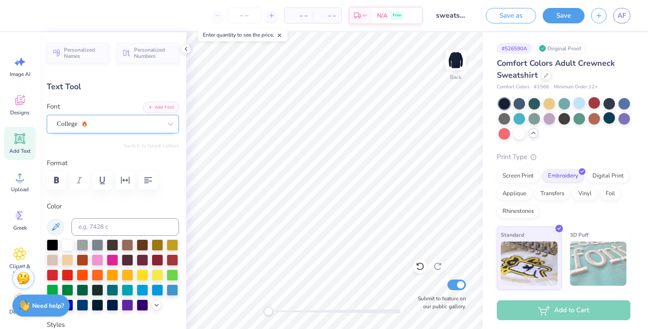
click at [113, 124] on div "College" at bounding box center [109, 124] width 107 height 14
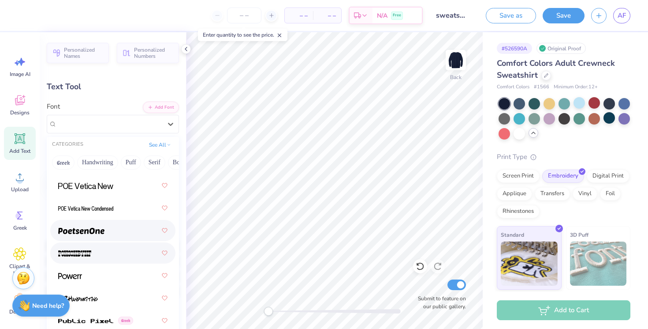
scroll to position [5344, 0]
click at [106, 227] on div at bounding box center [112, 230] width 109 height 16
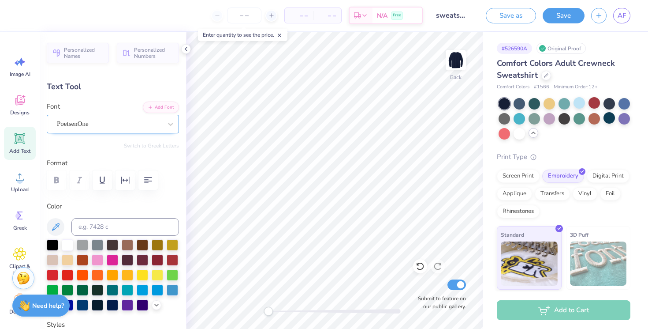
click at [119, 122] on div "PoetsenOne" at bounding box center [109, 124] width 107 height 14
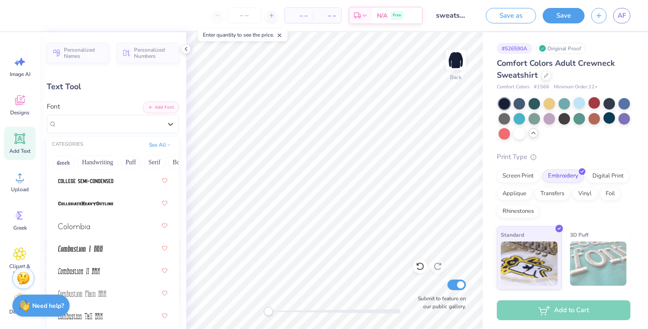
scroll to position [1724, 0]
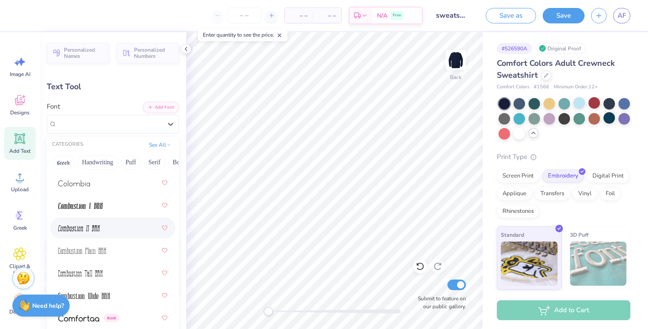
click at [113, 225] on div at bounding box center [112, 228] width 109 height 16
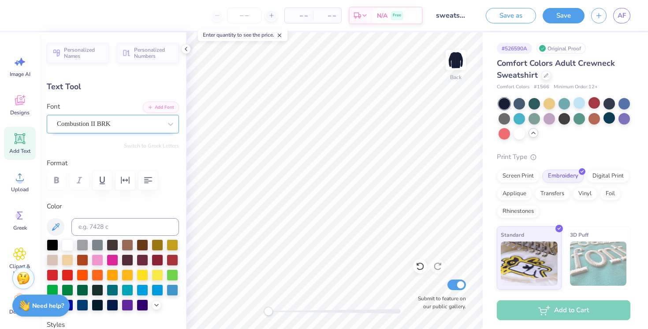
click at [108, 121] on div "Combustion II BRK" at bounding box center [109, 124] width 107 height 14
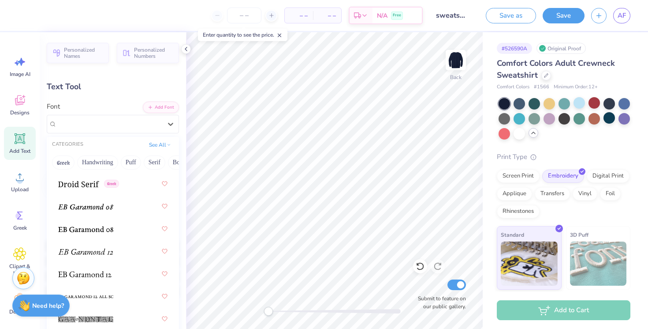
scroll to position [2335, 0]
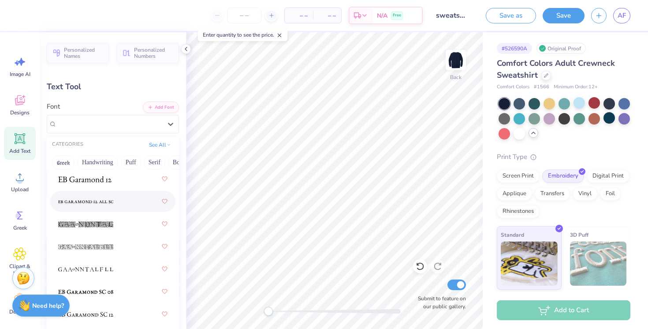
click at [110, 197] on span at bounding box center [85, 201] width 55 height 9
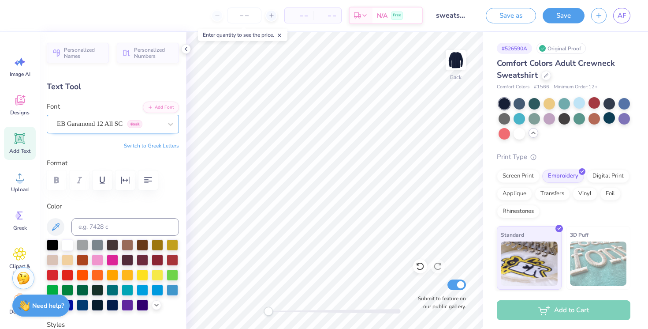
click at [131, 124] on div "EB Garamond 12 All SC Greek" at bounding box center [109, 124] width 107 height 14
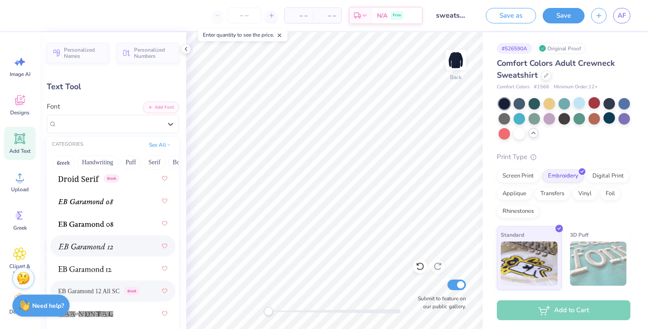
scroll to position [2443, 0]
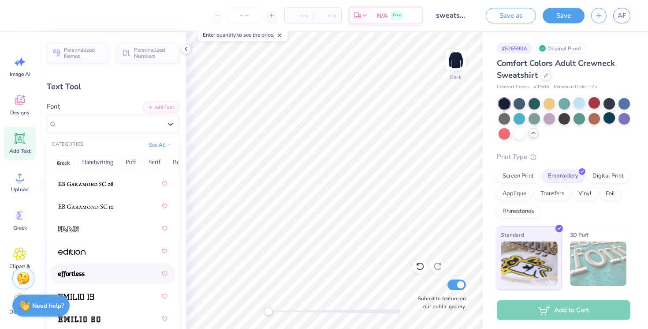
click at [122, 275] on div at bounding box center [112, 274] width 109 height 16
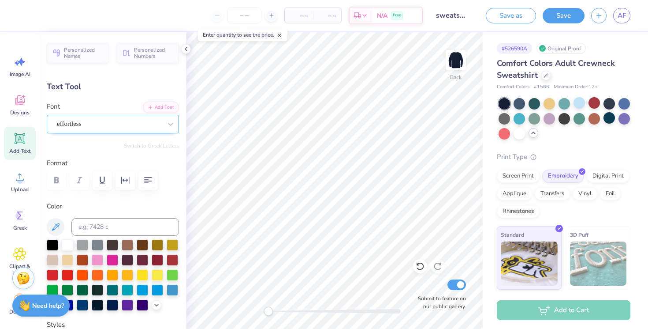
click at [104, 120] on div "effortless" at bounding box center [109, 124] width 107 height 14
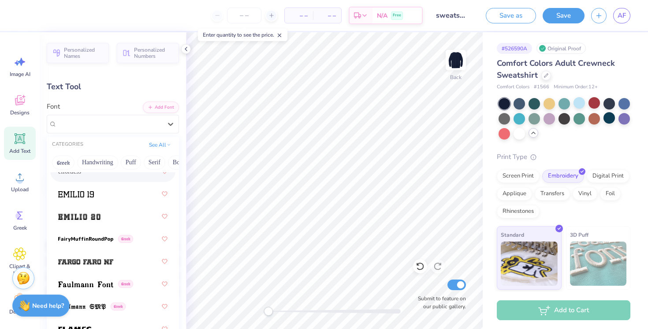
scroll to position [2546, 0]
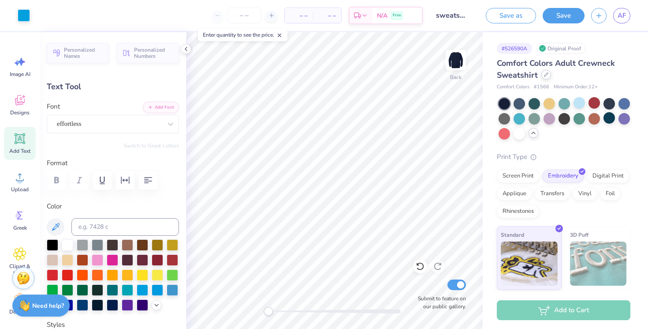
click at [543, 76] on div at bounding box center [547, 75] width 10 height 10
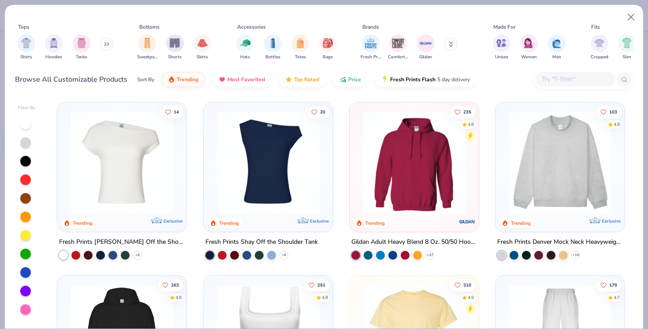
click at [107, 46] on button at bounding box center [106, 43] width 13 height 13
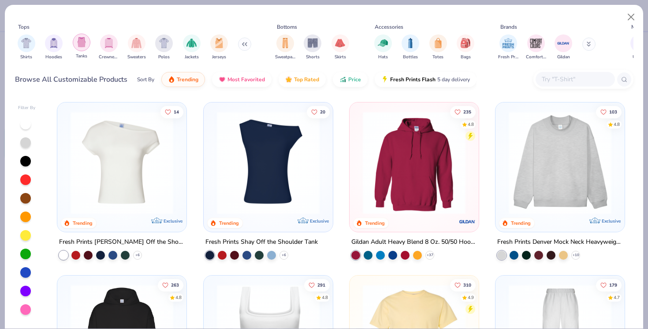
click at [78, 43] on img "filter for Tanks" at bounding box center [82, 42] width 10 height 10
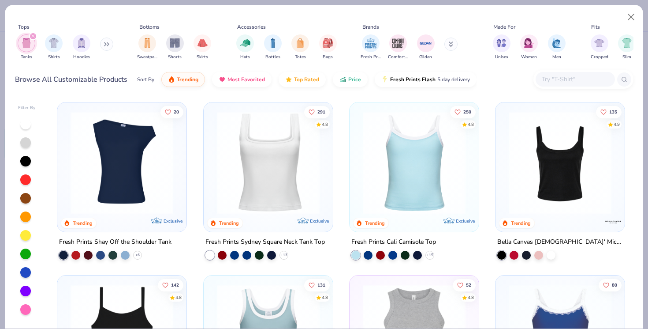
click at [403, 154] on img at bounding box center [415, 162] width 112 height 103
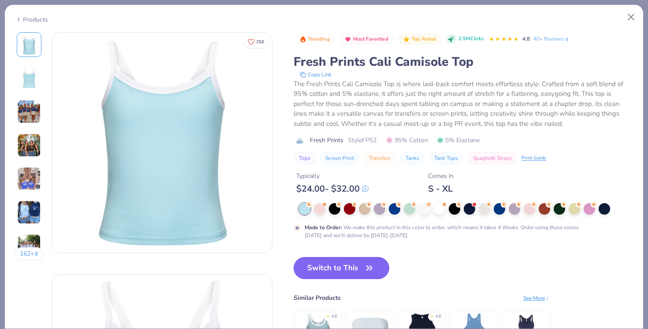
click at [351, 268] on button "Switch to This" at bounding box center [342, 268] width 96 height 22
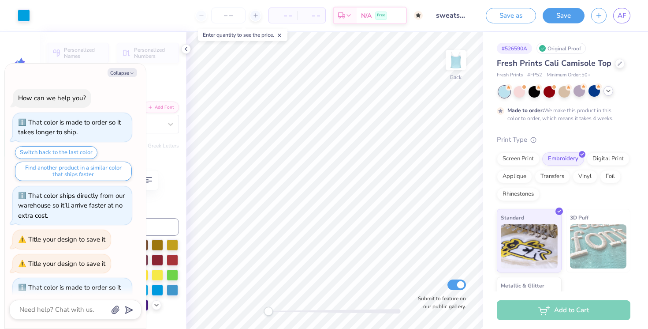
scroll to position [58, 0]
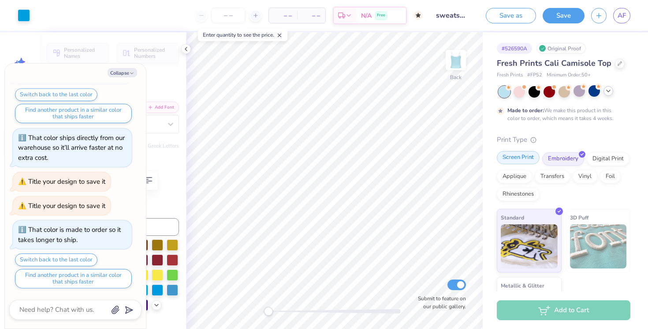
click at [522, 160] on div "Screen Print" at bounding box center [518, 157] width 43 height 13
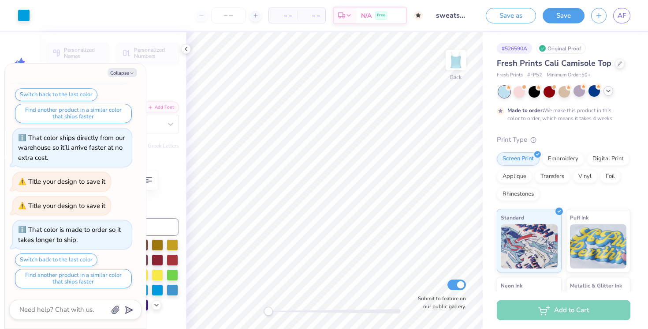
type textarea "x"
type input "7.85"
type input "1.24"
type input "1.89"
click at [608, 89] on icon at bounding box center [608, 90] width 7 height 7
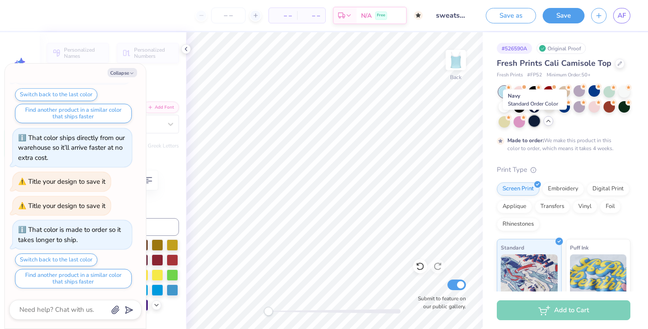
click at [535, 118] on div at bounding box center [534, 120] width 11 height 11
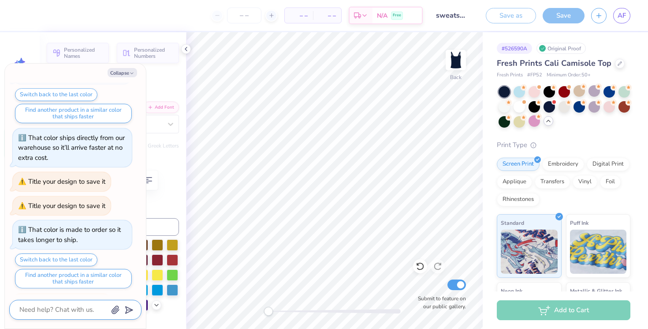
scroll to position [126, 0]
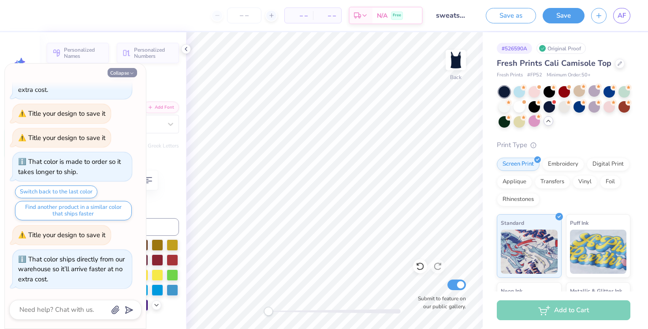
click at [121, 72] on button "Collapse" at bounding box center [123, 72] width 30 height 9
type textarea "x"
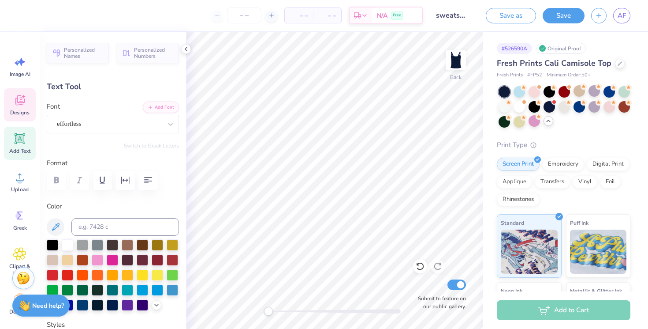
click at [17, 105] on icon at bounding box center [19, 100] width 13 height 13
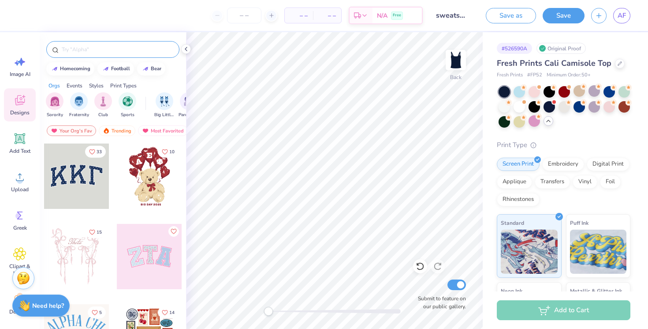
click at [95, 51] on input "text" at bounding box center [117, 49] width 113 height 9
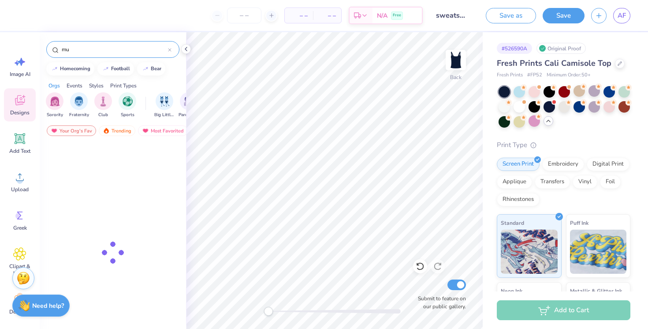
type input "m"
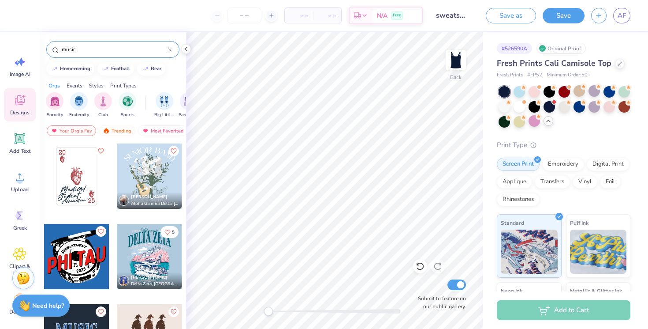
type input "music"
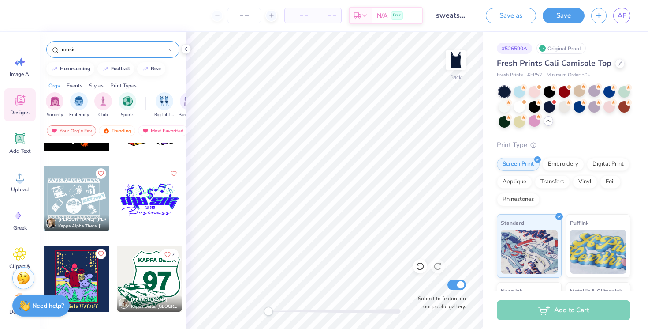
scroll to position [1152, 0]
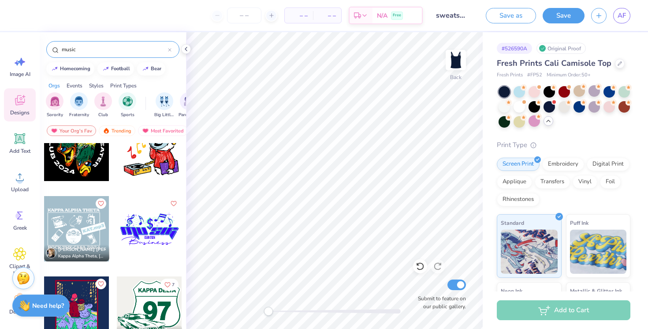
click at [71, 226] on div at bounding box center [76, 228] width 65 height 65
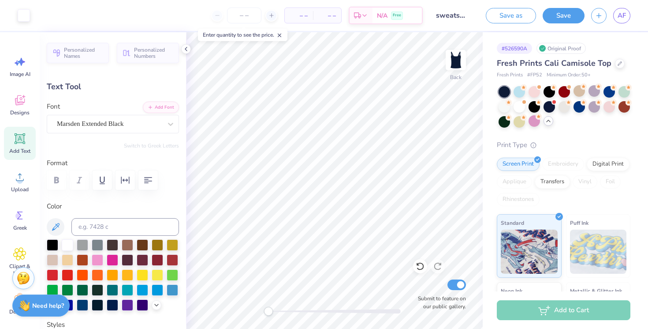
type input "0.0"
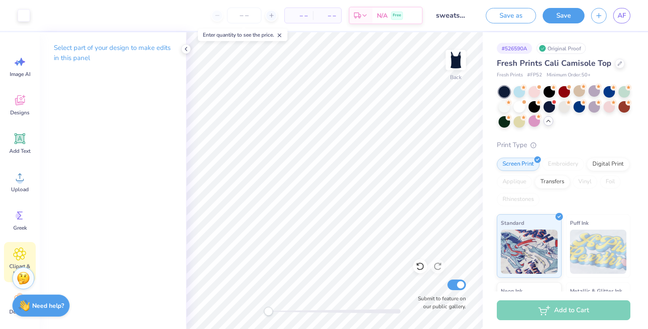
click at [21, 247] on icon at bounding box center [19, 253] width 13 height 13
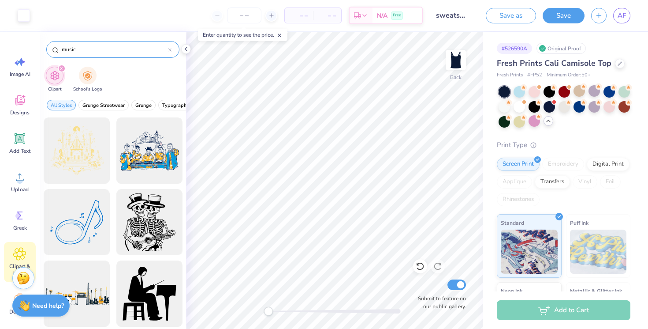
click at [95, 49] on input "music" at bounding box center [114, 49] width 107 height 9
type input "square"
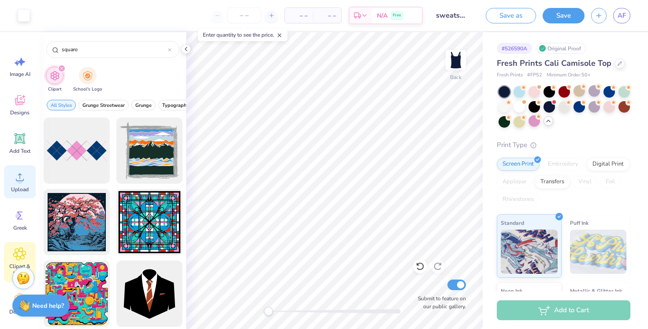
scroll to position [58, 0]
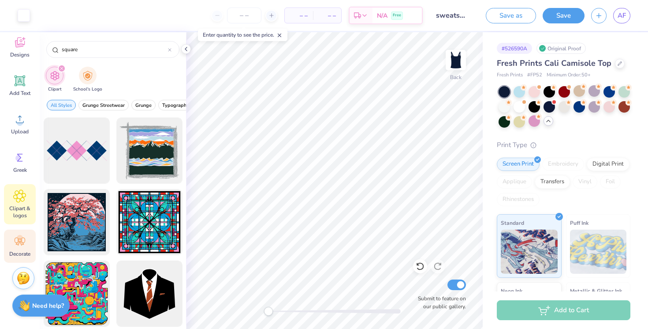
click at [19, 243] on icon at bounding box center [18, 243] width 4 height 4
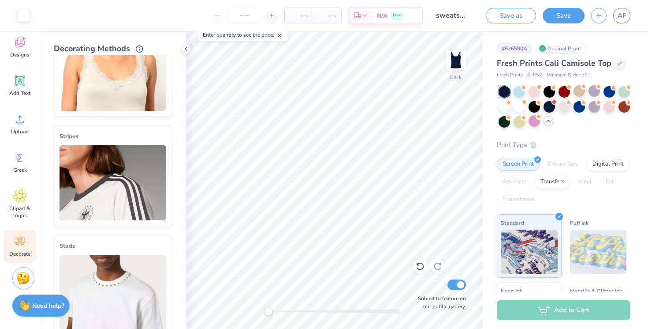
scroll to position [0, 0]
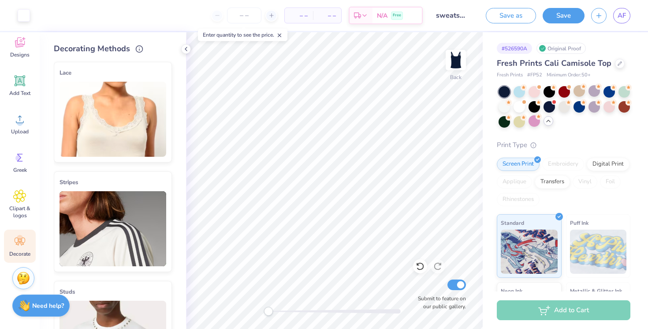
click at [114, 116] on img at bounding box center [113, 119] width 107 height 75
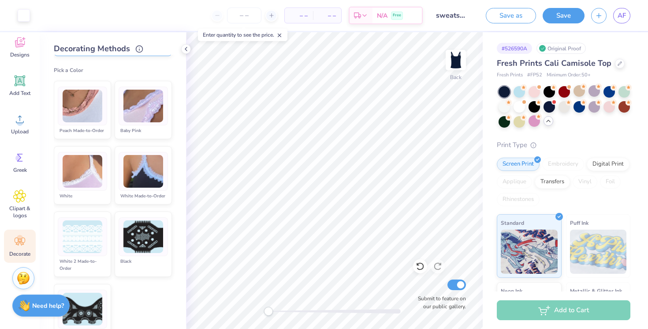
scroll to position [111, 0]
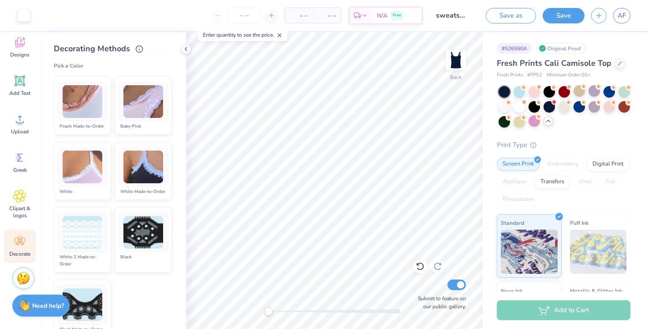
click at [134, 170] on img at bounding box center [144, 166] width 40 height 33
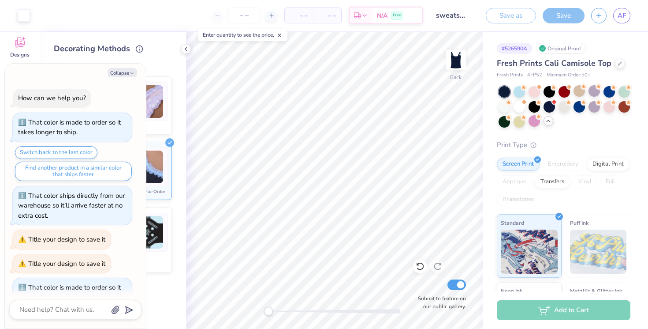
scroll to position [223, 0]
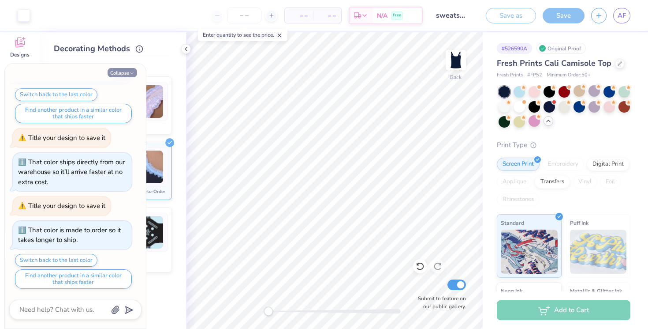
click at [117, 74] on button "Collapse" at bounding box center [123, 72] width 30 height 9
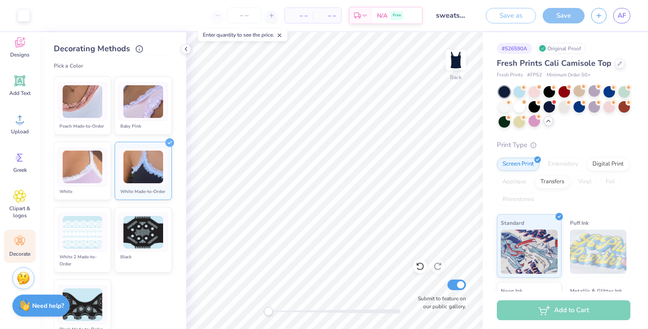
click at [155, 191] on div "White Made-to-Order" at bounding box center [143, 191] width 49 height 7
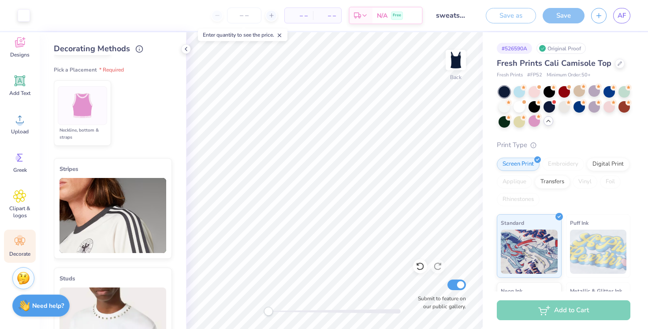
scroll to position [0, 0]
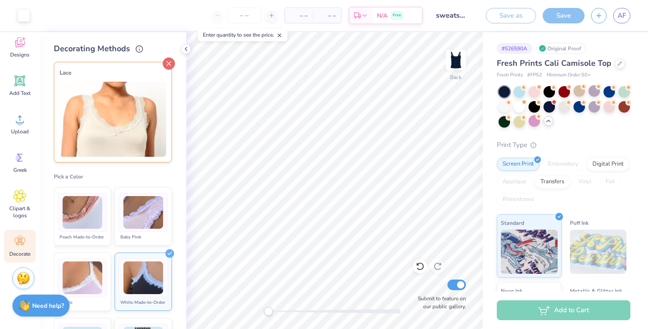
click at [174, 58] on div at bounding box center [169, 63] width 12 height 12
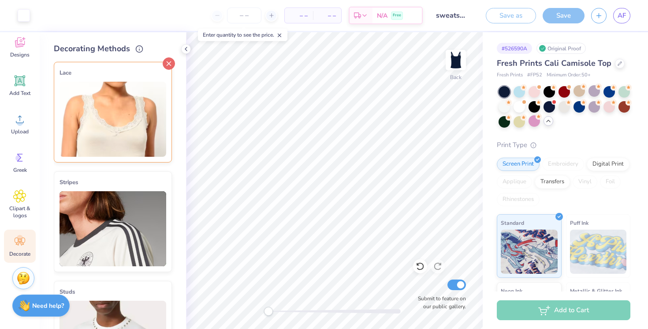
click at [166, 61] on icon at bounding box center [169, 63] width 12 height 12
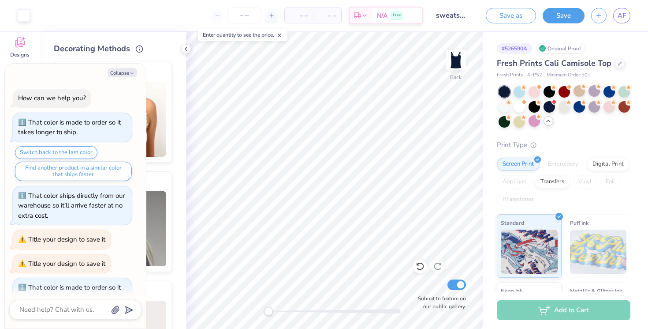
scroll to position [247, 0]
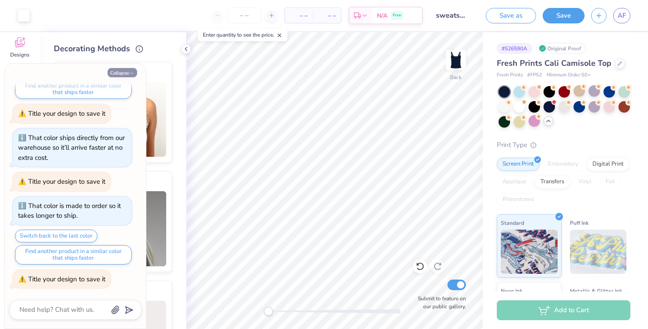
click at [121, 74] on button "Collapse" at bounding box center [123, 72] width 30 height 9
type textarea "x"
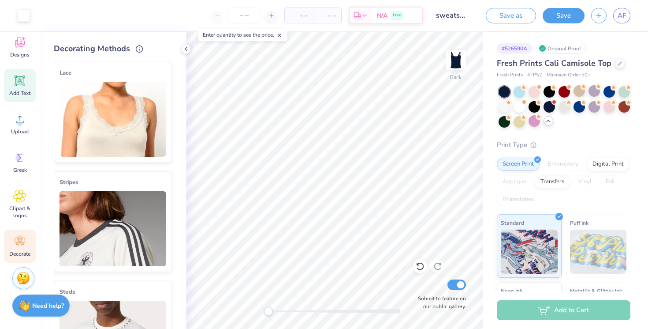
click at [16, 89] on div "Add Text" at bounding box center [20, 85] width 32 height 33
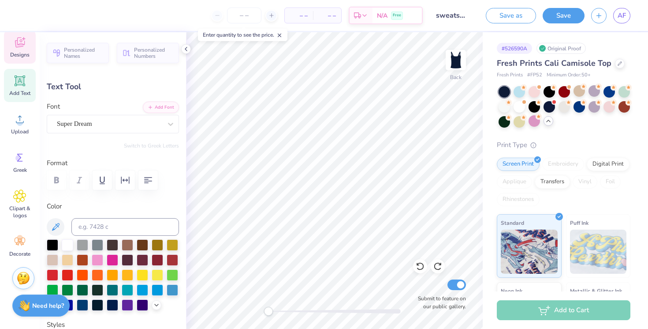
click at [17, 50] on div "Designs" at bounding box center [20, 46] width 32 height 33
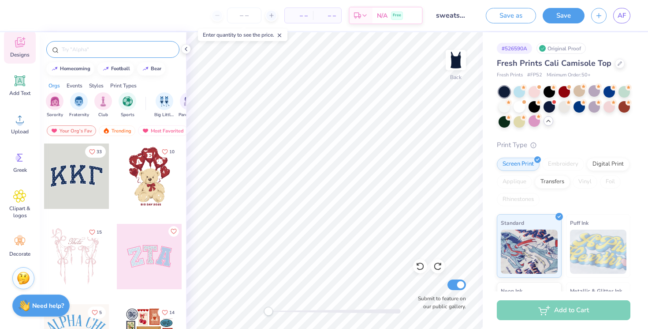
click at [97, 50] on input "text" at bounding box center [117, 49] width 113 height 9
type input "s"
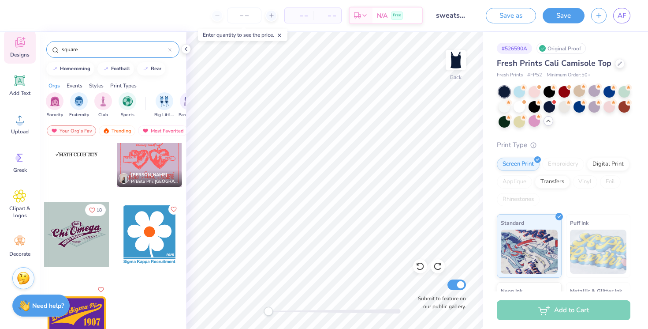
scroll to position [0, 0]
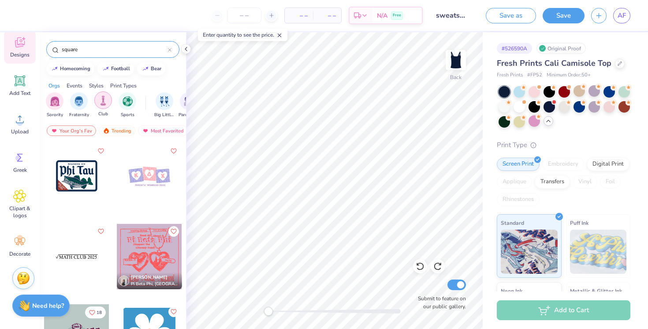
type input "square"
click at [100, 100] on img "filter for Club" at bounding box center [103, 100] width 10 height 10
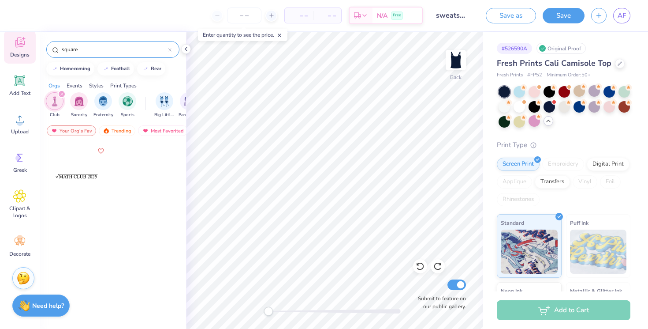
click at [170, 50] on icon at bounding box center [170, 50] width 4 height 4
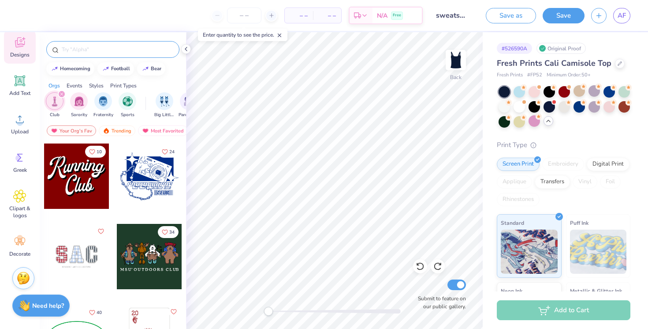
click at [61, 95] on icon "filter for Club" at bounding box center [62, 94] width 4 height 4
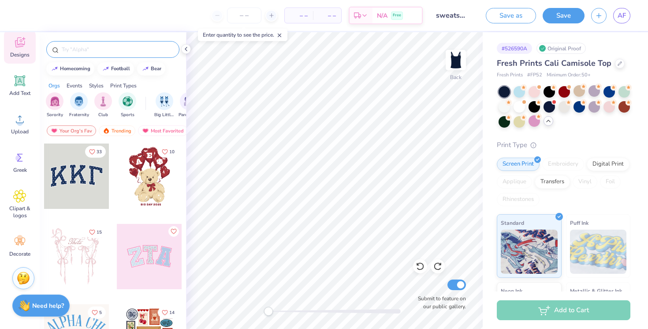
click at [121, 82] on div "Print Types" at bounding box center [123, 86] width 26 height 8
click at [104, 85] on div "Styles" at bounding box center [96, 86] width 15 height 8
click at [81, 85] on div "Events" at bounding box center [75, 86] width 16 height 8
click at [98, 83] on div "Styles" at bounding box center [96, 86] width 15 height 8
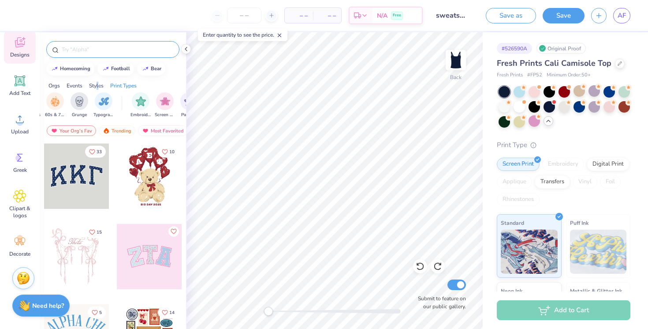
scroll to position [0, 632]
click at [102, 94] on div "filter for Typography" at bounding box center [103, 100] width 18 height 18
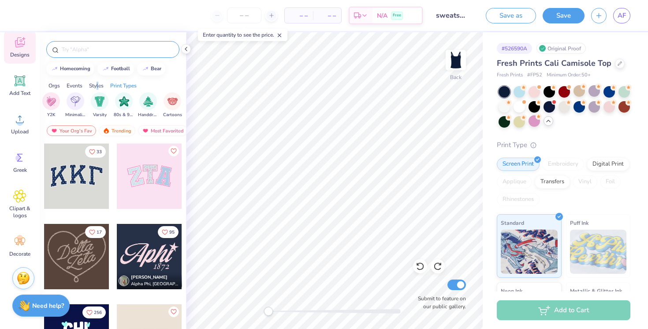
scroll to position [0, 514]
click at [77, 103] on img "filter for Minimalist" at bounding box center [76, 100] width 10 height 10
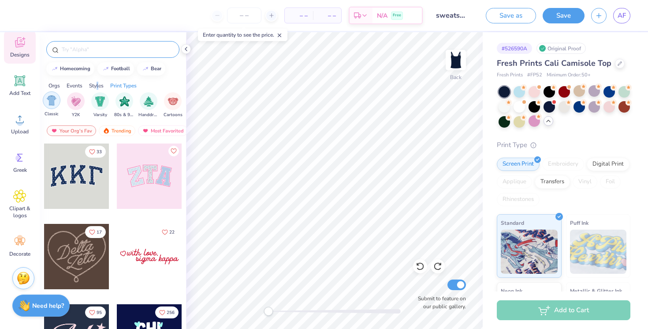
click at [57, 102] on div "filter for Classic" at bounding box center [52, 100] width 18 height 18
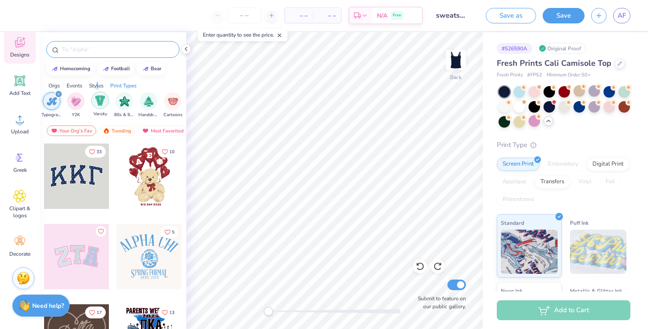
click at [101, 108] on div "filter for Varsity" at bounding box center [100, 100] width 18 height 18
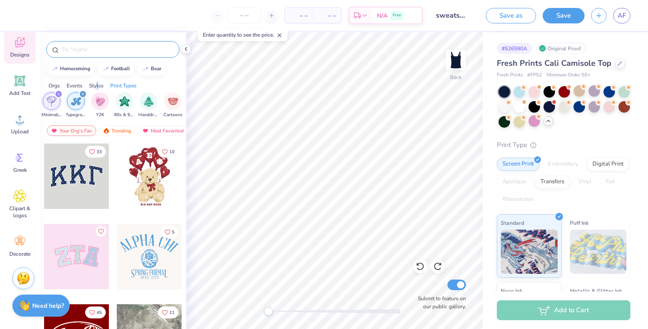
click at [60, 94] on div "filter for Minimalist" at bounding box center [59, 94] width 8 height 8
click at [60, 94] on div "filter for Typography" at bounding box center [59, 94] width 8 height 8
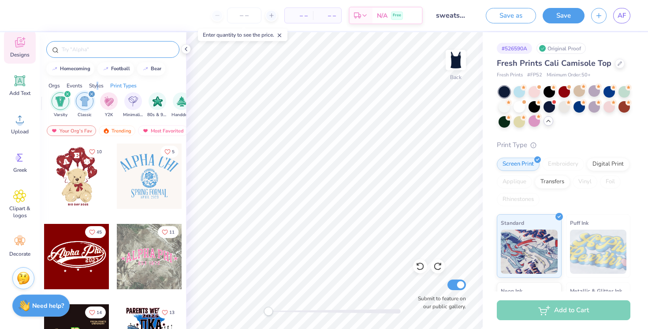
scroll to position [0, 457]
click at [66, 94] on icon "filter for Varsity" at bounding box center [66, 94] width 3 height 3
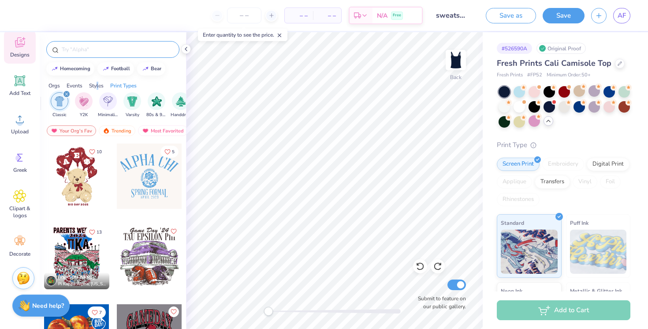
click at [66, 94] on icon "filter for Classic" at bounding box center [66, 94] width 3 height 3
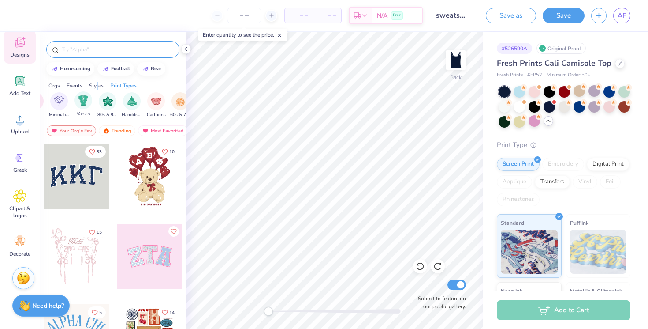
scroll to position [0, 522]
click at [119, 100] on img "filter for Handdrawn" at bounding box center [117, 100] width 10 height 10
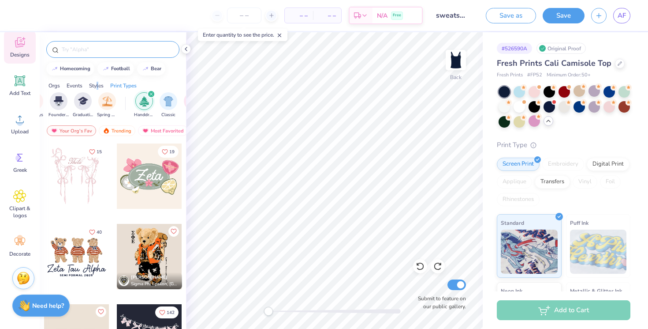
scroll to position [0, 392]
click at [134, 93] on div "filter for Handdrawn" at bounding box center [132, 94] width 8 height 8
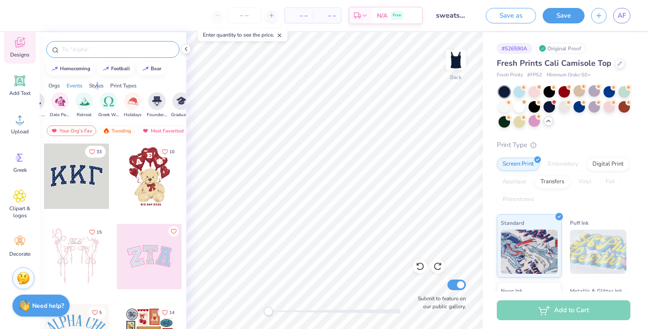
scroll to position [0, 266]
click at [112, 106] on div "filter for Greek Week" at bounding box center [118, 100] width 18 height 18
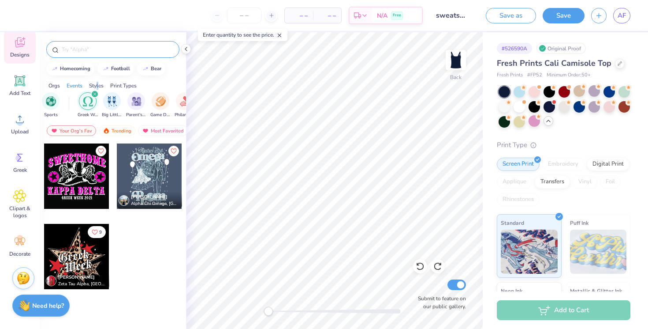
scroll to position [0, 65]
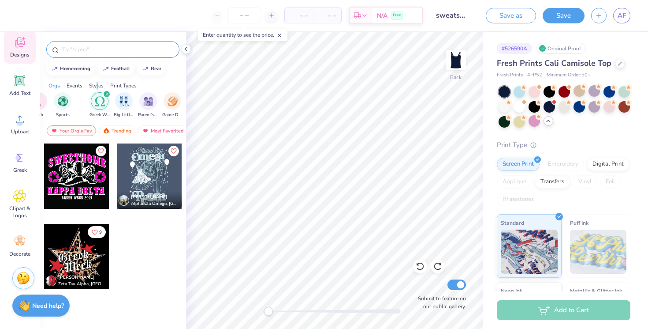
click at [108, 94] on icon "filter for Greek Week" at bounding box center [107, 94] width 4 height 4
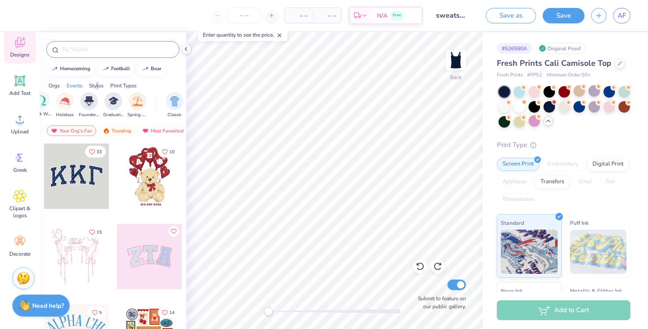
scroll to position [0, 362]
click at [128, 83] on div "Print Types" at bounding box center [123, 86] width 26 height 8
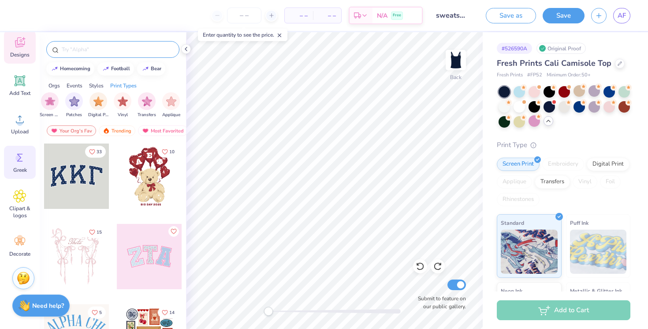
click at [24, 169] on span "Greek" at bounding box center [20, 169] width 14 height 7
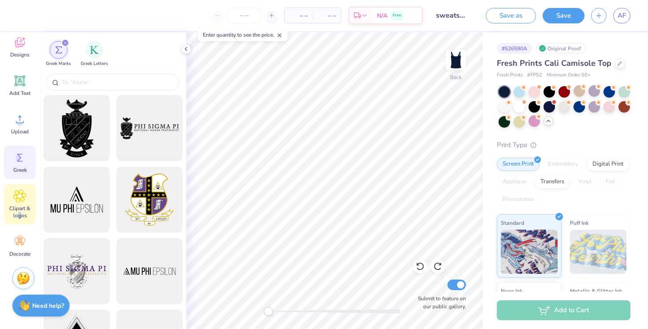
click at [19, 217] on span "Clipart & logos" at bounding box center [19, 212] width 29 height 14
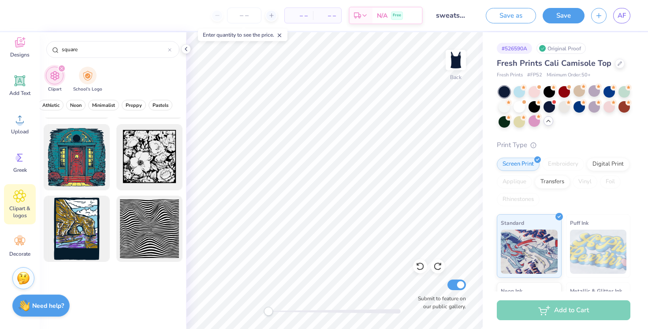
scroll to position [0, 0]
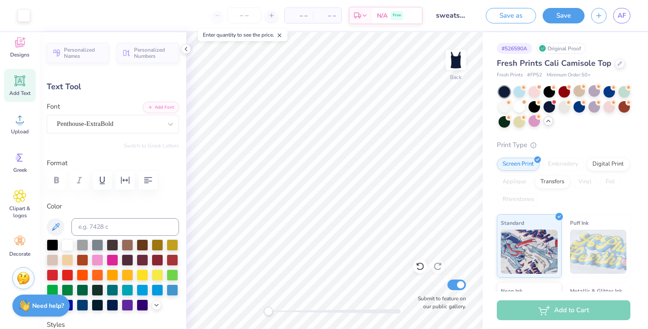
type input "6.44"
type input "0.35"
type input "2.64"
type textarea "T"
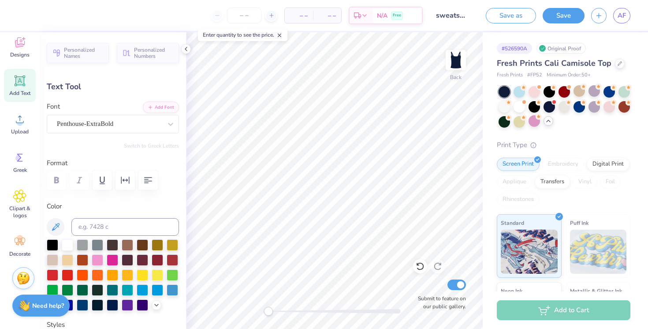
scroll to position [0, 2]
type textarea "TOUCHTONES"
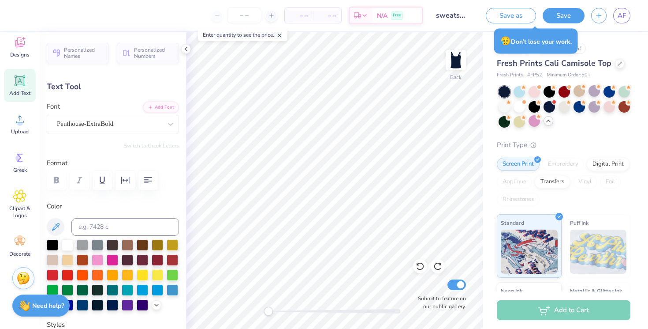
scroll to position [0, 0]
type textarea "TOUCHTONES"
type input "6.42"
type input "0.36"
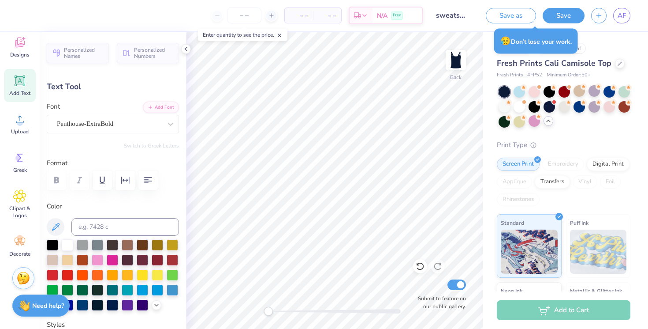
type input "7.23"
type input "4.32"
type input "0.38"
type input "2.56"
click at [76, 178] on div at bounding box center [113, 179] width 132 height 19
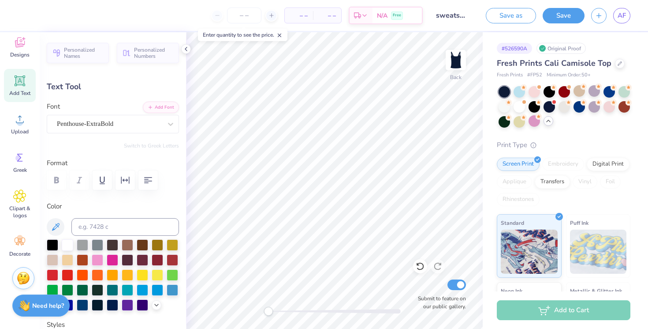
type input "6.42"
type input "0.36"
type input "7.23"
type input "5.45"
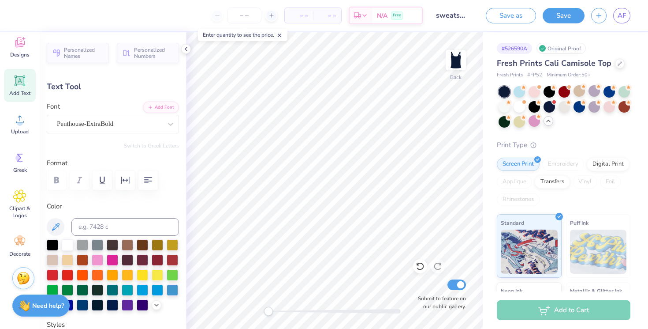
type input "0.48"
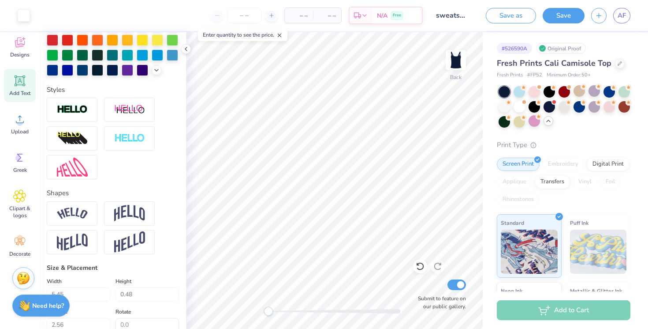
scroll to position [261, 0]
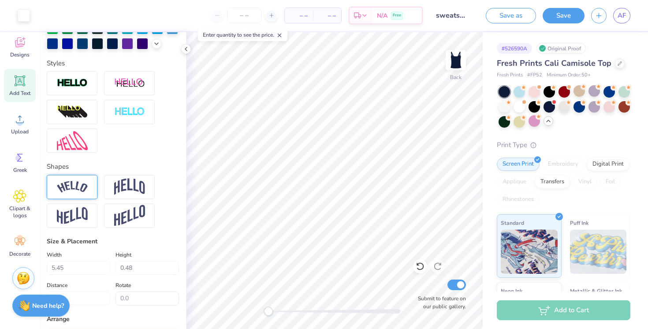
click at [83, 187] on img at bounding box center [72, 187] width 31 height 12
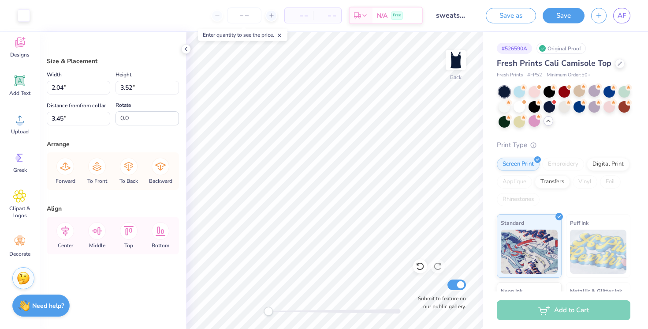
type input "4.59"
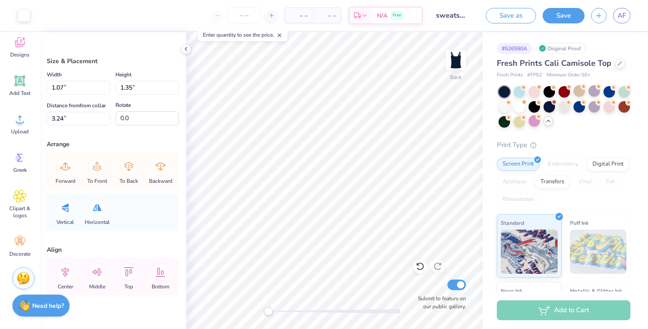
type input "1.91"
type input "1.90"
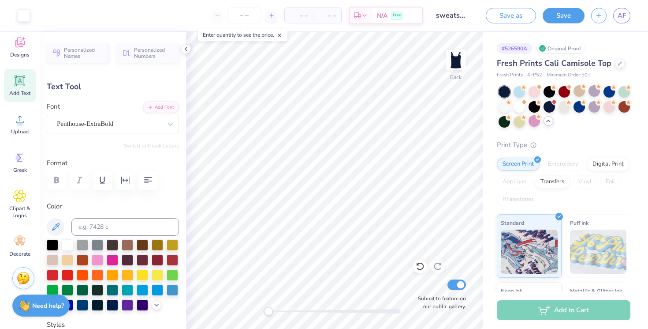
type input "2.24"
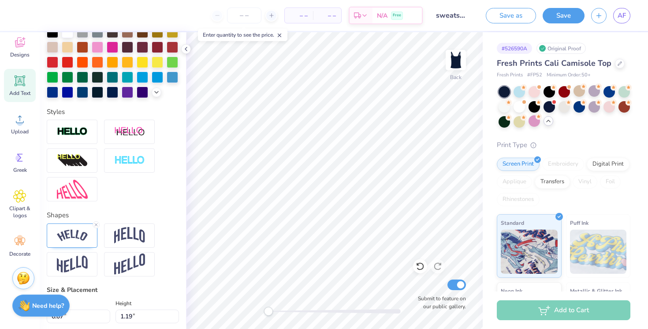
scroll to position [265, 0]
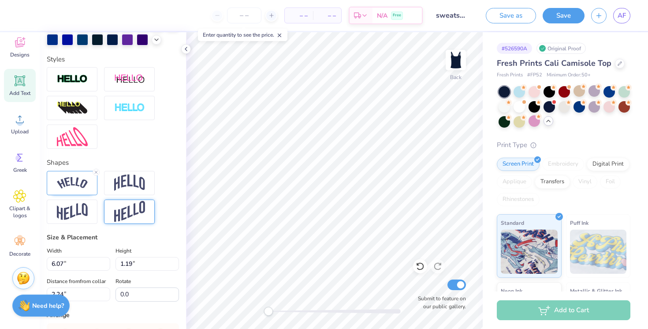
click at [136, 211] on img at bounding box center [129, 212] width 31 height 22
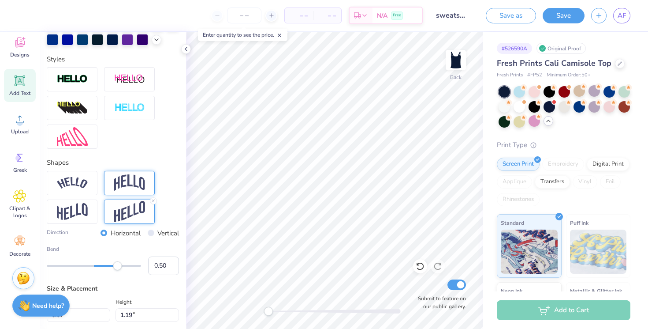
click at [135, 176] on img at bounding box center [129, 182] width 31 height 17
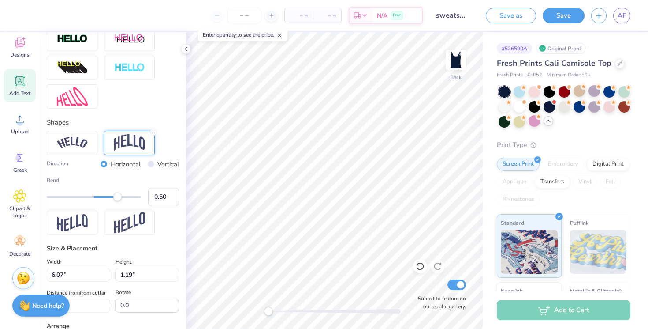
scroll to position [306, 0]
click at [86, 144] on img at bounding box center [72, 142] width 31 height 12
type input "0.32"
drag, startPoint x: 118, startPoint y: 195, endPoint x: 109, endPoint y: 195, distance: 9.3
click at [109, 195] on div "Accessibility label" at bounding box center [109, 196] width 9 height 9
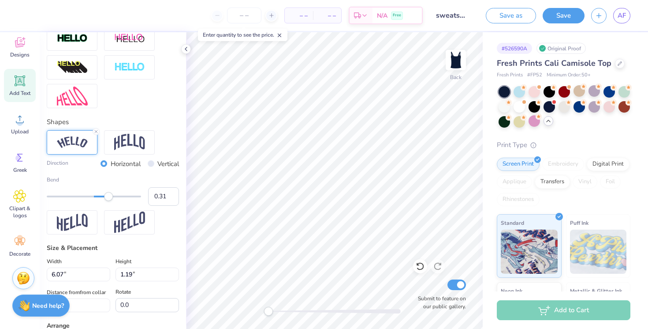
type input "0.30"
click at [108, 195] on div "Accessibility label" at bounding box center [108, 196] width 9 height 9
click at [163, 230] on div "Direction Horizontal Vertical Bend 0.30" at bounding box center [113, 182] width 132 height 105
type input "5.84"
type input "0.72"
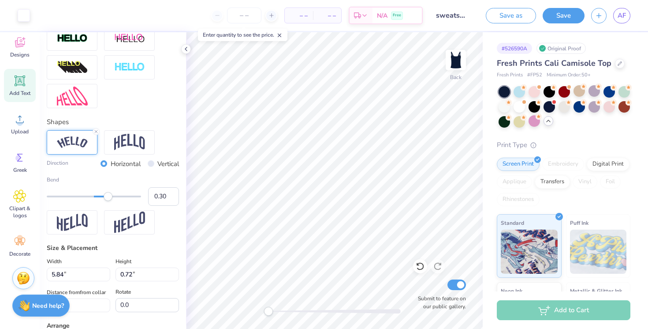
type input "2.47"
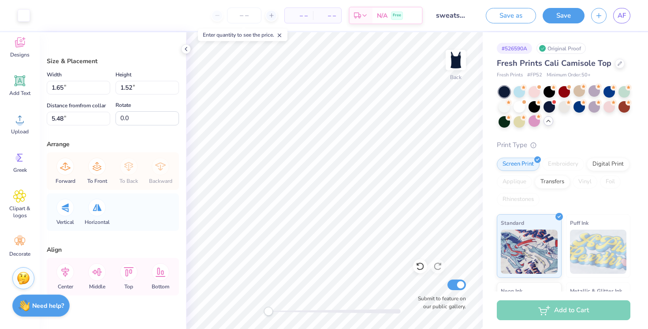
type input "1.52"
type input "1.60"
type input "5.40"
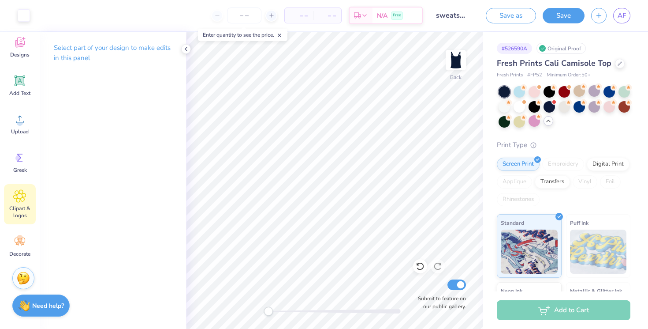
click at [14, 196] on icon at bounding box center [20, 196] width 12 height 12
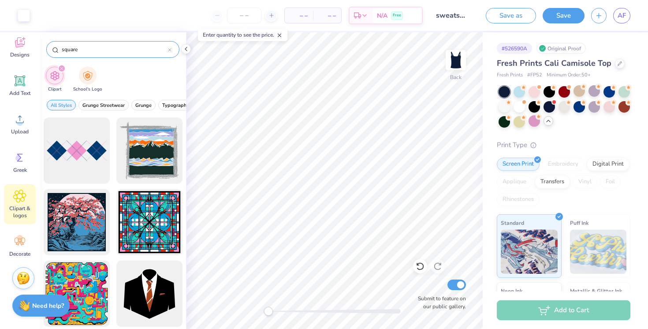
click at [170, 51] on icon at bounding box center [170, 50] width 4 height 4
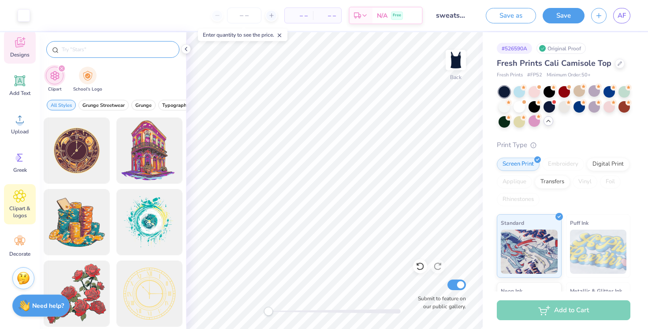
click at [22, 62] on div "Designs" at bounding box center [20, 46] width 32 height 33
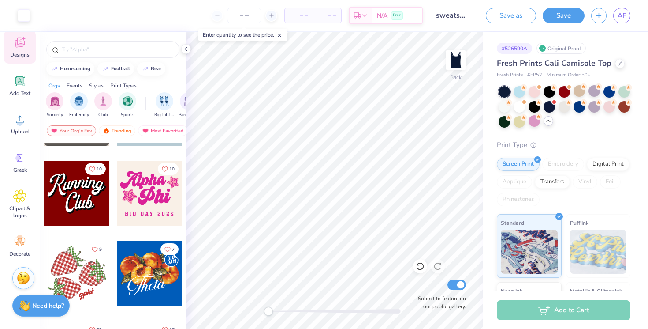
scroll to position [0, 0]
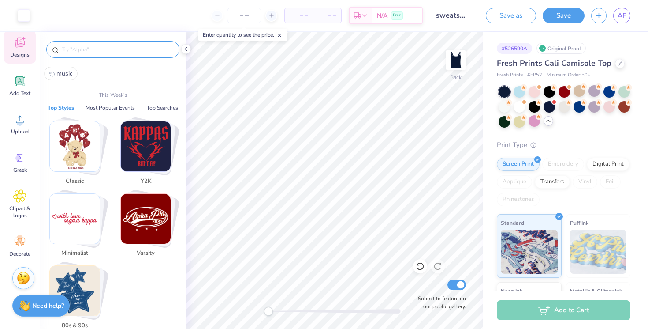
click at [124, 49] on input "text" at bounding box center [117, 49] width 113 height 9
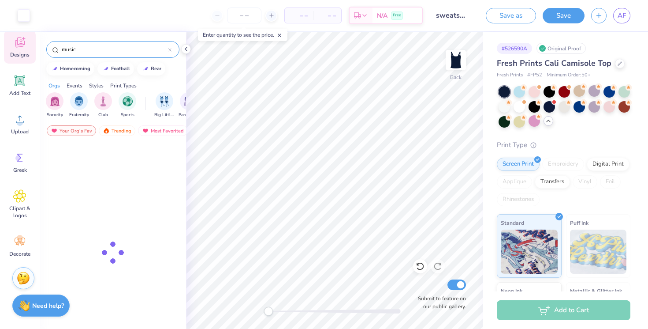
type input "music"
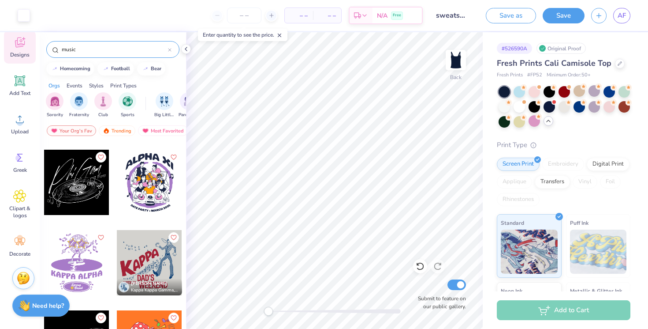
scroll to position [520, 0]
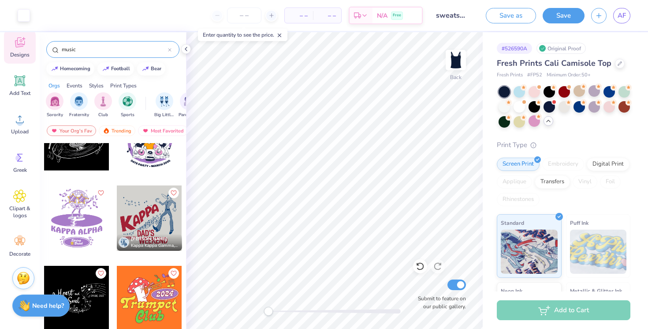
click at [146, 212] on div at bounding box center [149, 217] width 65 height 65
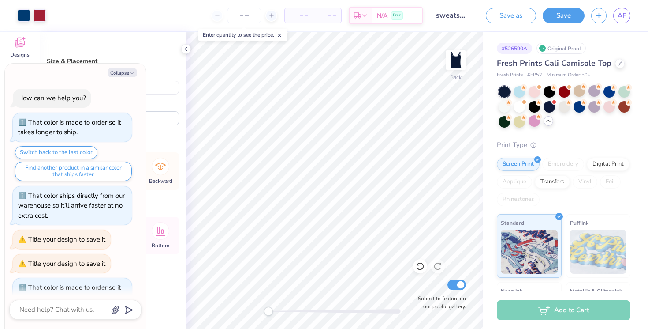
scroll to position [291, 0]
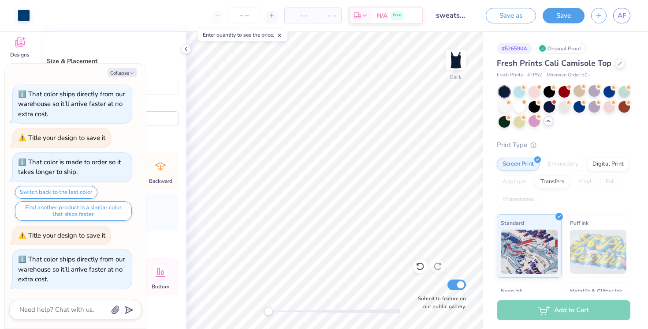
type textarea "x"
type input "3.72"
type input "1.24"
type input "4.22"
type textarea "x"
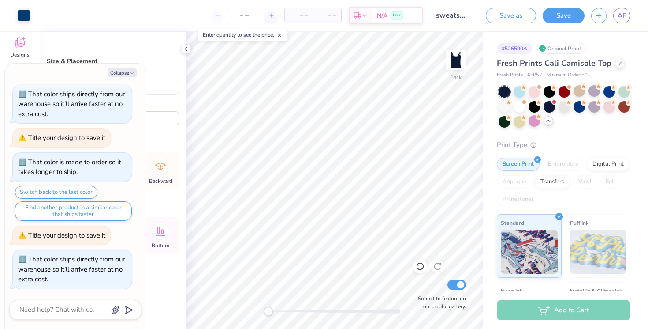
type input "3.75"
type textarea "x"
type input "3.41"
type input "5.46"
type input "3.75"
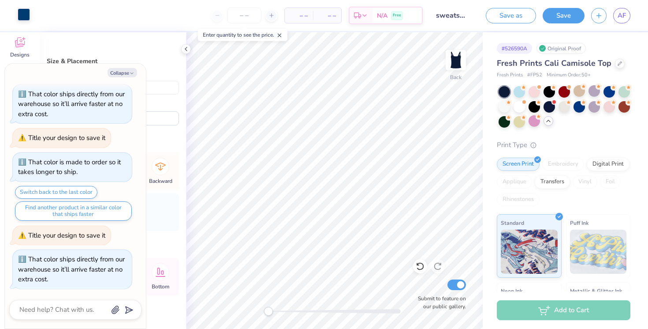
click at [21, 15] on div at bounding box center [24, 14] width 12 height 12
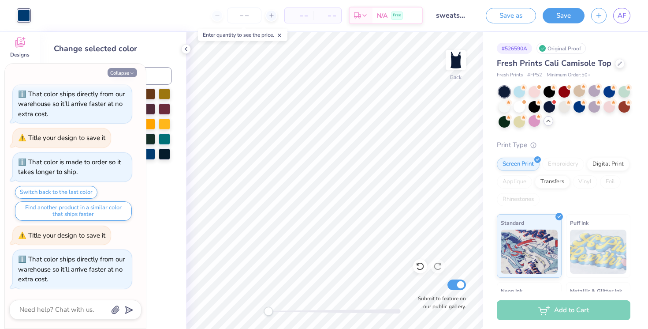
click at [124, 75] on button "Collapse" at bounding box center [123, 72] width 30 height 9
type textarea "x"
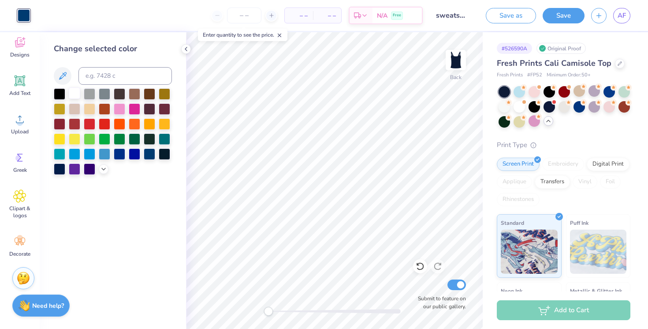
click at [75, 91] on div at bounding box center [74, 92] width 11 height 11
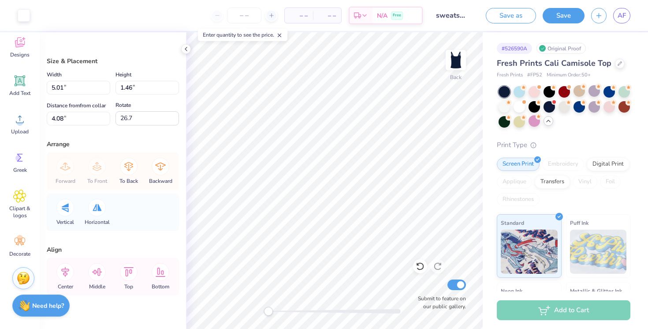
type input "5.01"
type input "1.46"
type input "4.08"
type input "31.5"
type input "44.6"
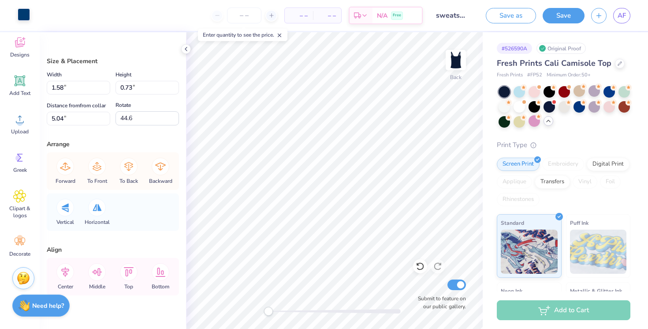
click at [25, 15] on div at bounding box center [24, 14] width 12 height 12
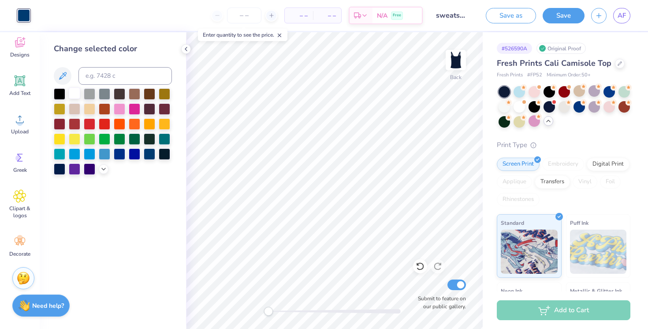
click at [73, 88] on div at bounding box center [74, 92] width 11 height 11
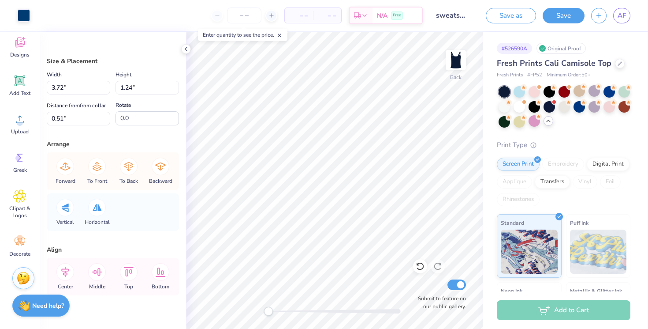
type input "-178.6"
type input "-170.3"
click at [33, 11] on div "Art colors – – Per Item – – Total Est. Delivery N/A Free Design Title sweatshor…" at bounding box center [324, 15] width 648 height 31
click at [21, 13] on div at bounding box center [24, 14] width 12 height 12
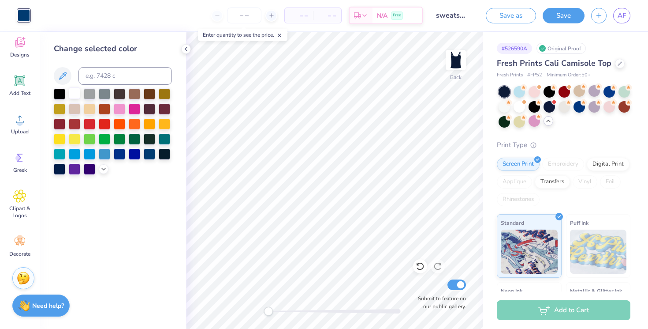
click at [74, 94] on div at bounding box center [74, 92] width 11 height 11
click at [137, 255] on div "Change selected color" at bounding box center [113, 180] width 146 height 296
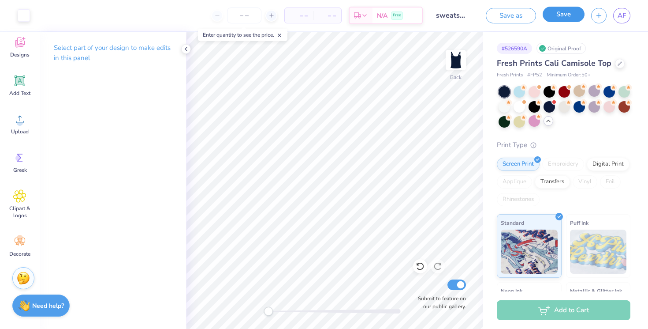
click at [547, 14] on button "Save" at bounding box center [564, 14] width 42 height 15
click at [445, 14] on input "sweatshorts" at bounding box center [433, 16] width 43 height 18
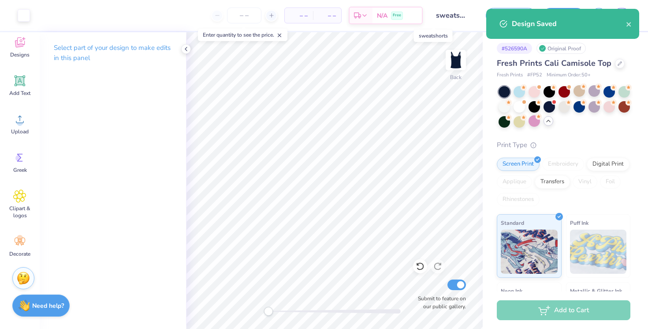
click at [445, 14] on input "sweatshorts" at bounding box center [451, 16] width 43 height 18
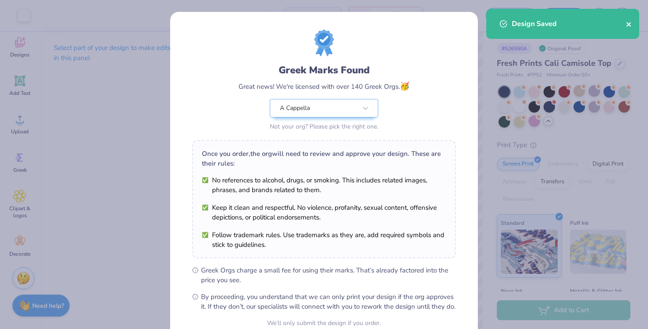
click at [630, 26] on icon "close" at bounding box center [629, 24] width 6 height 7
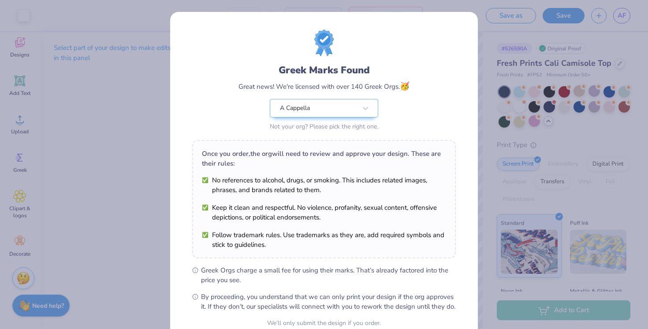
click at [596, 21] on div "Greek Marks Found Great news! We're licensed with over 140 Greek Orgs. 🥳 A Capp…" at bounding box center [324, 164] width 648 height 329
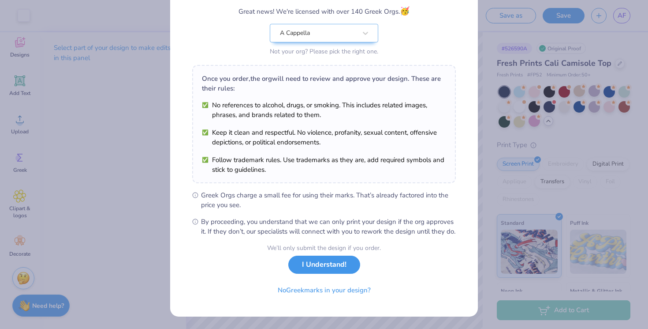
click at [309, 273] on button "I Understand!" at bounding box center [325, 264] width 72 height 18
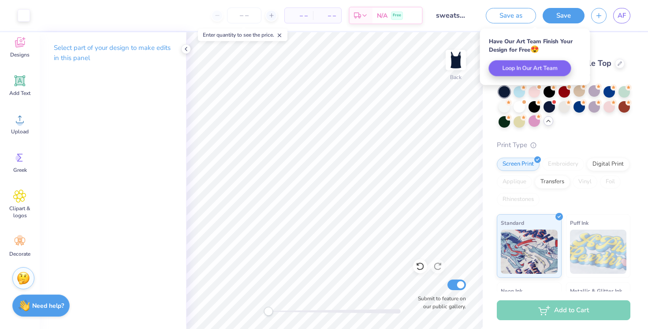
scroll to position [0, 0]
click at [616, 15] on link "AF" at bounding box center [622, 15] width 17 height 15
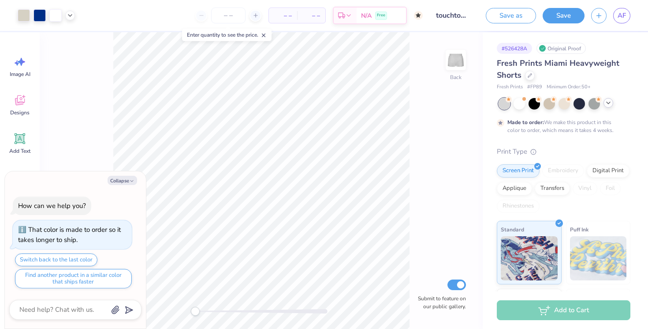
click at [609, 102] on icon at bounding box center [608, 102] width 7 height 7
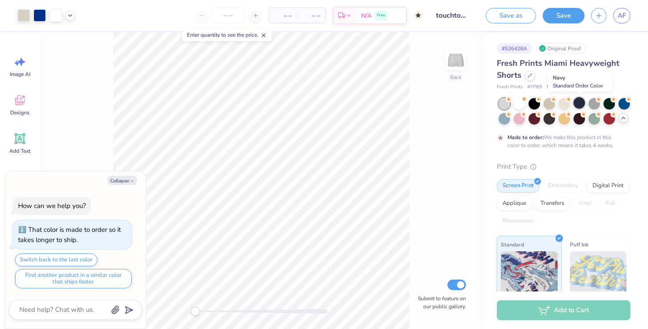
click at [576, 105] on div at bounding box center [579, 102] width 11 height 11
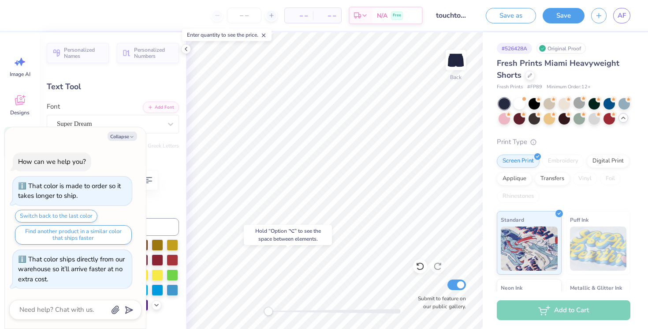
type textarea "x"
type input "0.75"
type input "0.29"
type input "8.52"
click at [423, 285] on div "Submit to feature on our public gallery." at bounding box center [439, 293] width 53 height 33
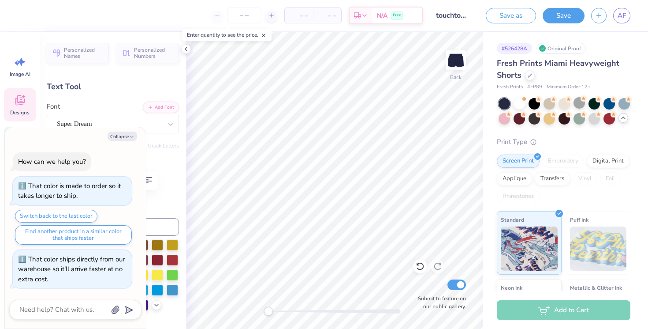
click at [18, 101] on icon at bounding box center [20, 100] width 10 height 10
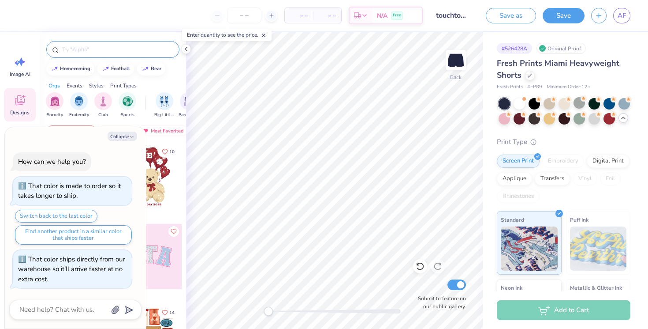
type textarea "x"
click at [94, 52] on input "text" at bounding box center [117, 49] width 113 height 9
type input "music"
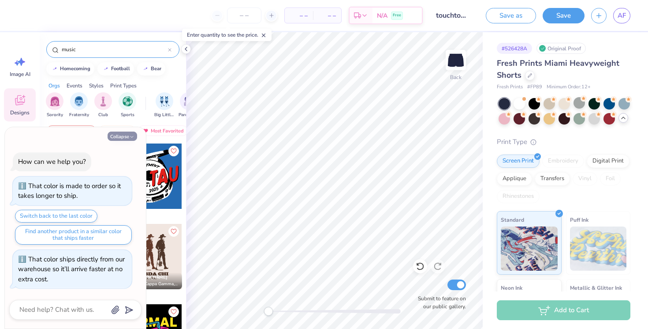
click at [120, 132] on button "Collapse" at bounding box center [123, 135] width 30 height 9
type textarea "x"
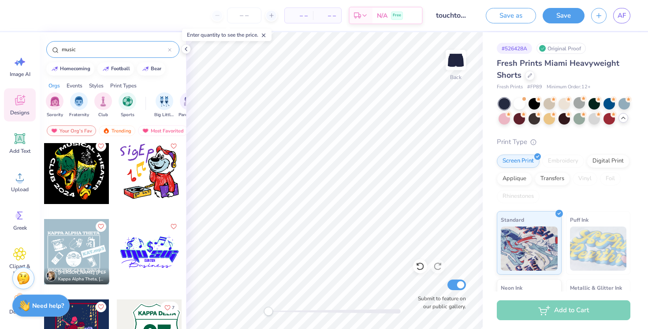
scroll to position [1132, 0]
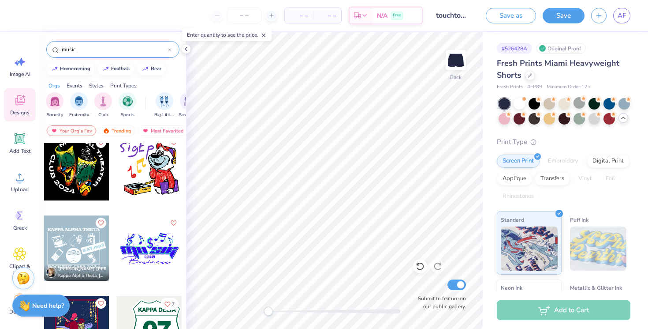
click at [71, 251] on div at bounding box center [76, 247] width 65 height 65
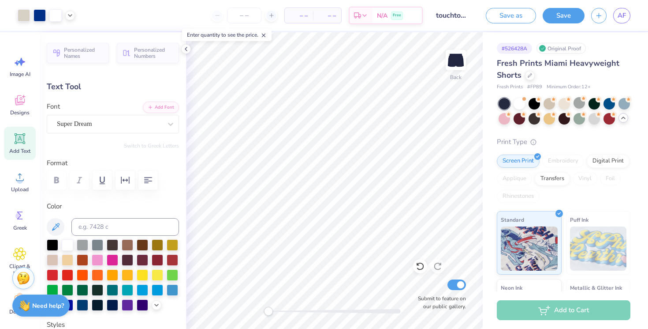
type input "0.75"
type input "0.29"
type input "8.52"
type input "5.11"
type input "1.71"
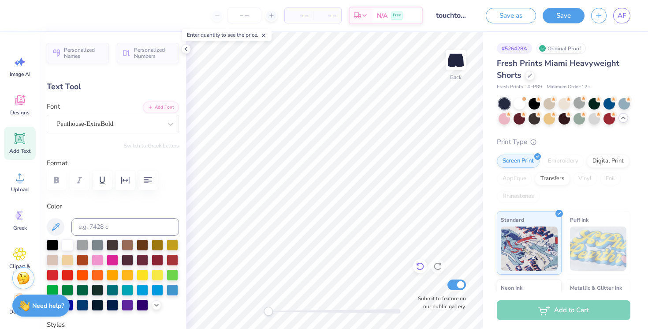
scroll to position [0, 0]
type textarea "THE TOUCHTONES"
type input "3.29"
type input "0.73"
type input "4.70"
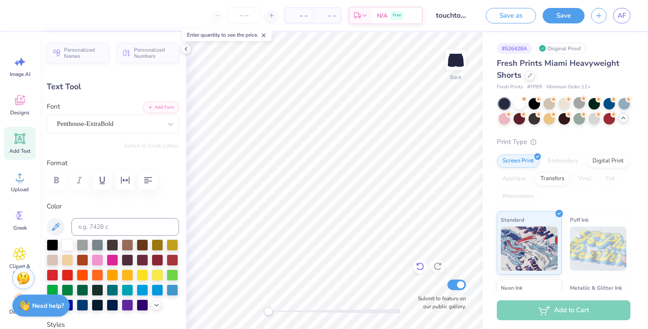
click at [427, 265] on div "Back Submit to feature on our public gallery." at bounding box center [334, 180] width 297 height 296
type textarea "TOUCHTONES"
type input "0.29"
type input "8.99"
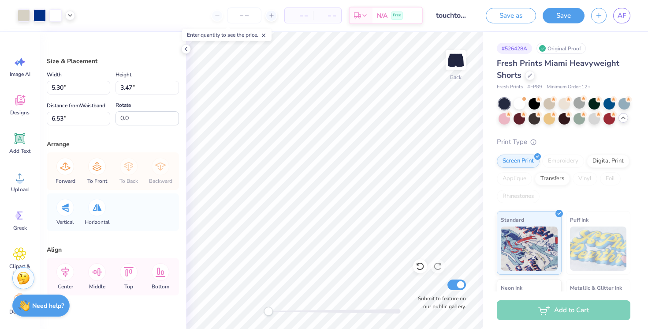
type input "3.85"
type input "2.52"
type input "7.48"
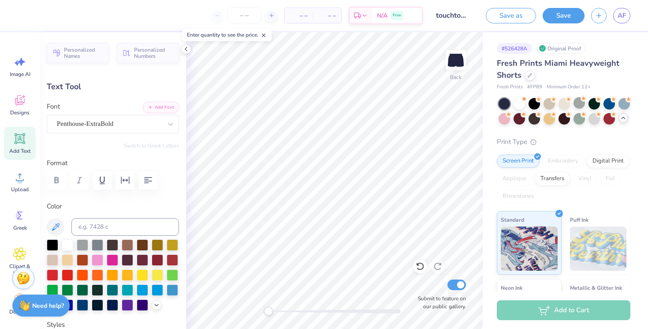
type input "2.65"
type input "0.23"
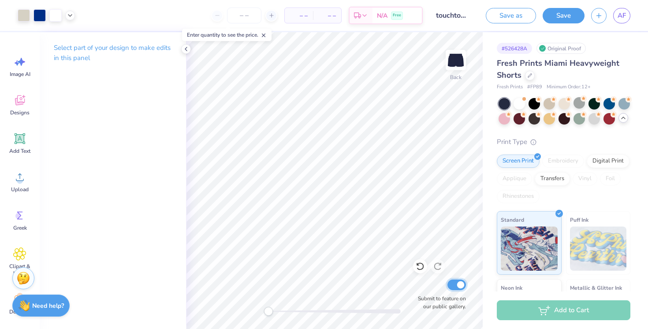
click at [461, 285] on input "Submit to feature on our public gallery." at bounding box center [457, 284] width 19 height 11
click at [451, 285] on input "Submit to feature on our public gallery." at bounding box center [457, 284] width 19 height 11
checkbox input "true"
click at [266, 309] on div "Accessibility label" at bounding box center [268, 311] width 9 height 9
drag, startPoint x: 270, startPoint y: 311, endPoint x: 283, endPoint y: 309, distance: 13.3
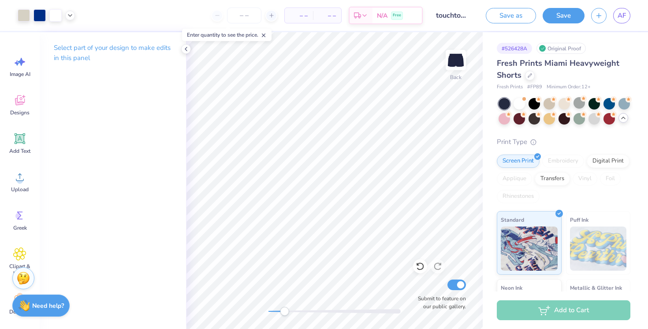
click at [283, 309] on div "Accessibility label" at bounding box center [284, 311] width 9 height 9
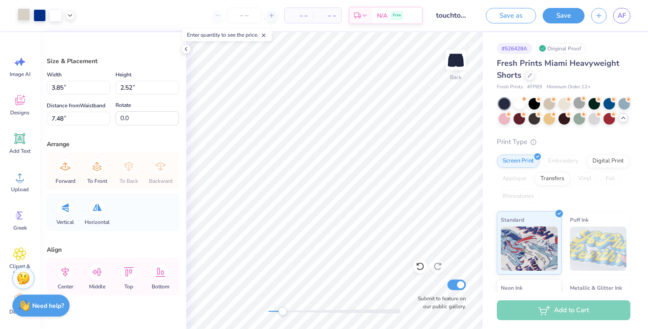
click at [28, 9] on div at bounding box center [24, 14] width 12 height 12
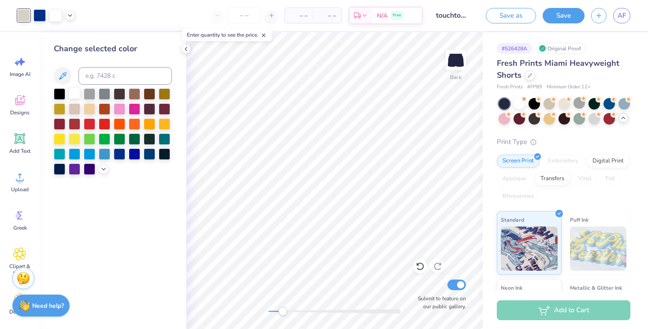
click at [75, 95] on div at bounding box center [74, 92] width 11 height 11
click at [87, 90] on div at bounding box center [89, 92] width 11 height 11
click at [73, 91] on div at bounding box center [74, 92] width 11 height 11
click at [108, 91] on div at bounding box center [104, 92] width 11 height 11
click at [78, 108] on div at bounding box center [74, 107] width 11 height 11
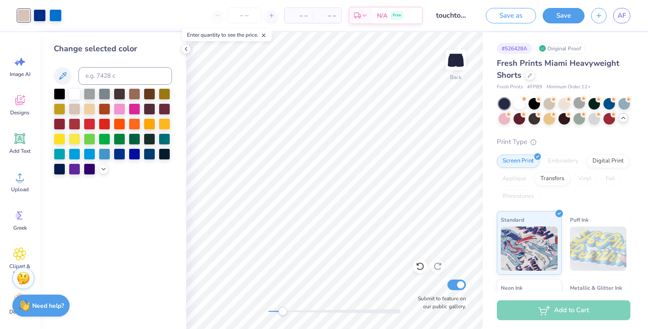
click at [104, 163] on div at bounding box center [113, 131] width 118 height 86
click at [104, 170] on icon at bounding box center [103, 168] width 7 height 7
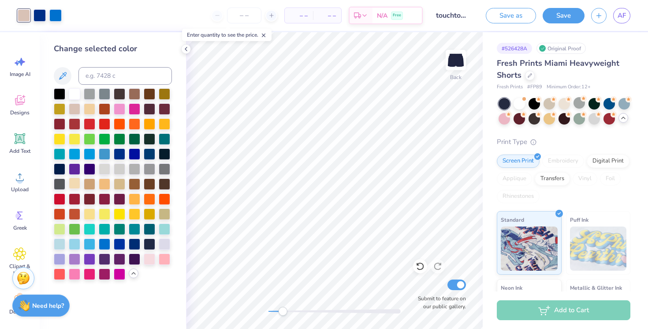
click at [72, 184] on div at bounding box center [74, 182] width 11 height 11
click at [74, 89] on div at bounding box center [74, 92] width 11 height 11
click at [26, 23] on div "Art colors" at bounding box center [31, 15] width 62 height 31
click at [25, 19] on div at bounding box center [24, 15] width 12 height 12
click at [103, 244] on div at bounding box center [104, 242] width 11 height 11
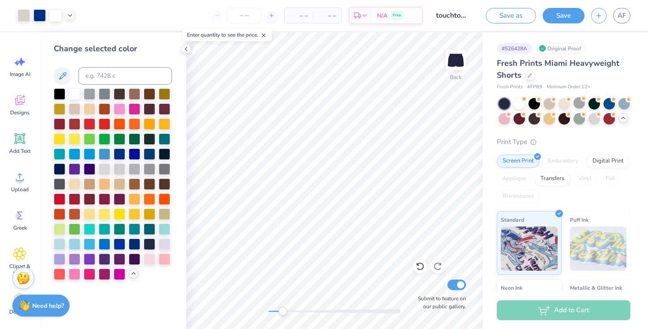
click at [439, 266] on icon at bounding box center [438, 266] width 9 height 9
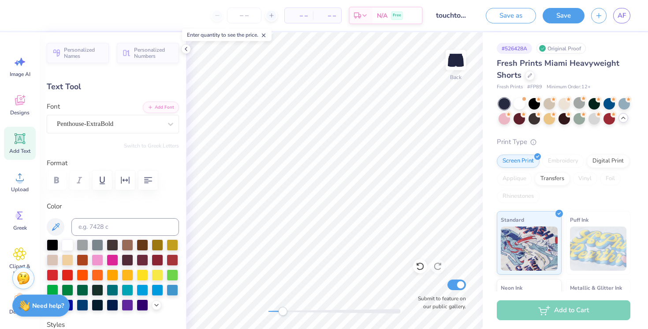
click at [19, 132] on icon at bounding box center [19, 138] width 13 height 13
type input "3.15"
type input "0.91"
type input "4.79"
type textarea "THE"
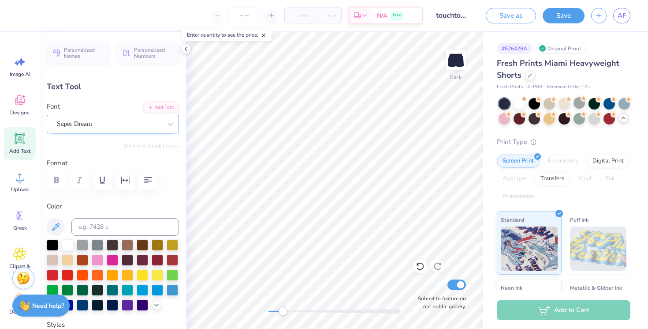
click at [153, 120] on div "Super Dream" at bounding box center [109, 124] width 107 height 14
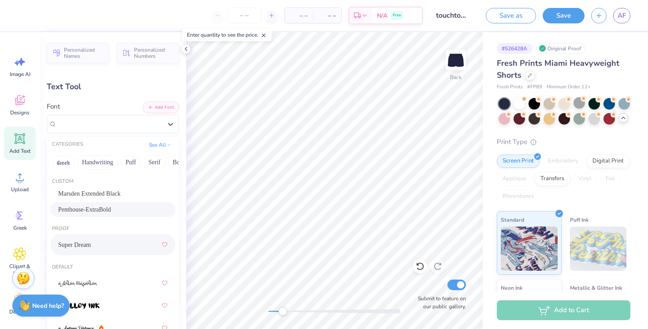
click at [111, 206] on span "Penthouse-ExtraBold" at bounding box center [84, 209] width 53 height 9
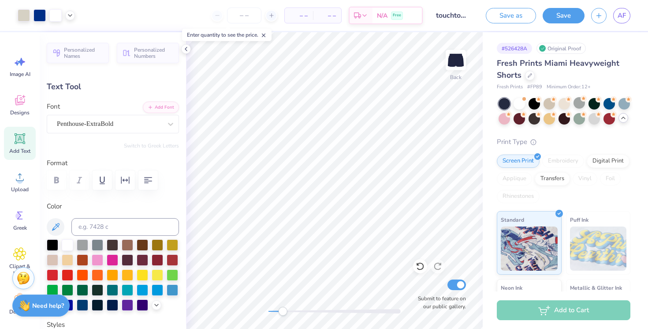
type input "3.43"
type input "0.94"
type input "4.78"
click at [524, 200] on div "– – Per Item – – Total Est. Delivery N/A Free Design Title touchtones shorts Sa…" at bounding box center [324, 164] width 648 height 329
type input "0.76"
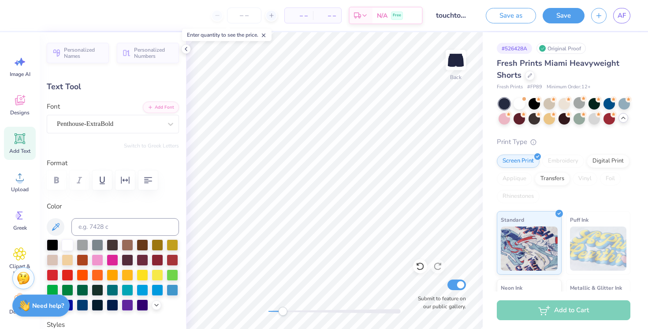
type input "0.21"
type input "5.18"
type input "3.29"
type input "0.29"
type input "9.71"
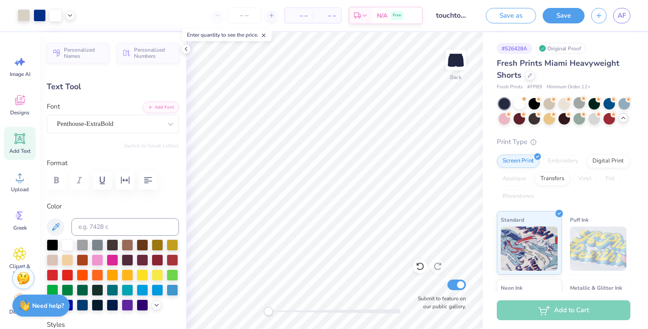
click at [256, 314] on div "Back Submit to feature on our public gallery." at bounding box center [334, 180] width 297 height 296
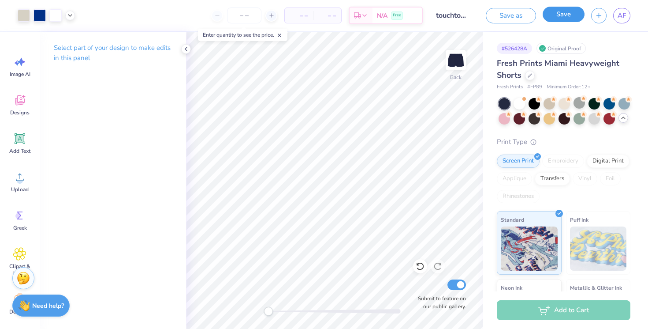
click at [555, 14] on button "Save" at bounding box center [564, 14] width 42 height 15
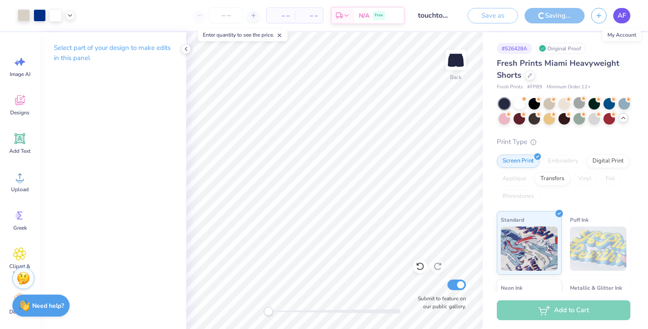
click at [623, 14] on span "AF" at bounding box center [622, 16] width 8 height 10
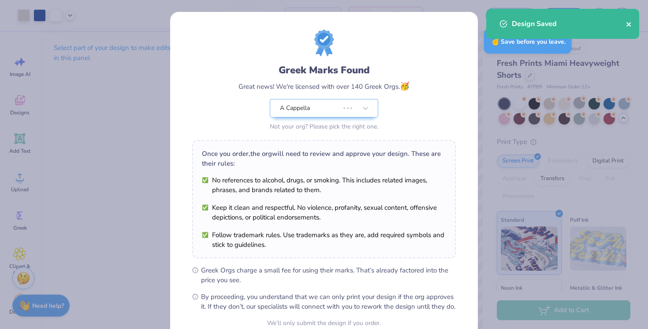
click at [630, 22] on icon "close" at bounding box center [629, 24] width 6 height 7
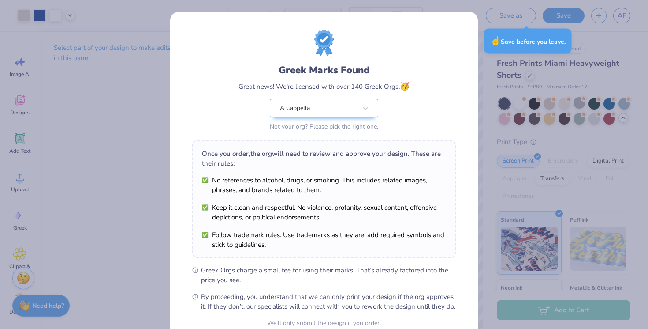
scroll to position [84, 0]
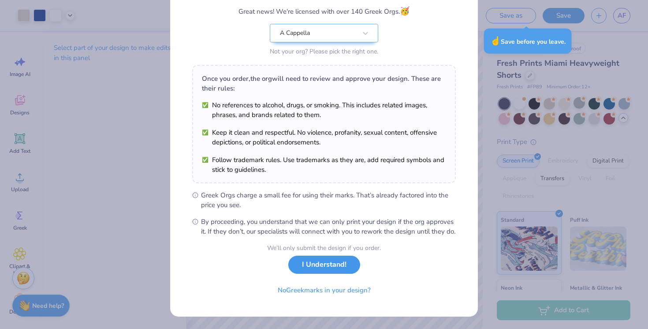
click at [320, 261] on button "I Understand!" at bounding box center [325, 264] width 72 height 18
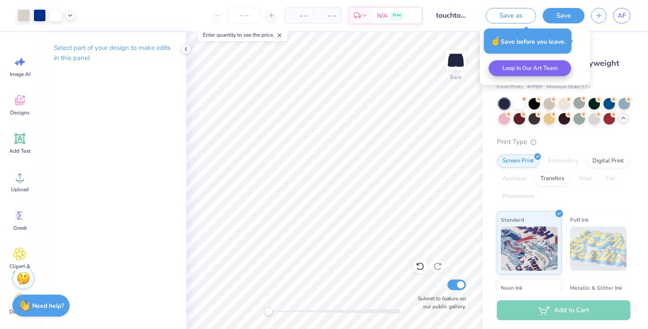
scroll to position [0, 0]
click at [625, 18] on span "AF" at bounding box center [622, 16] width 8 height 10
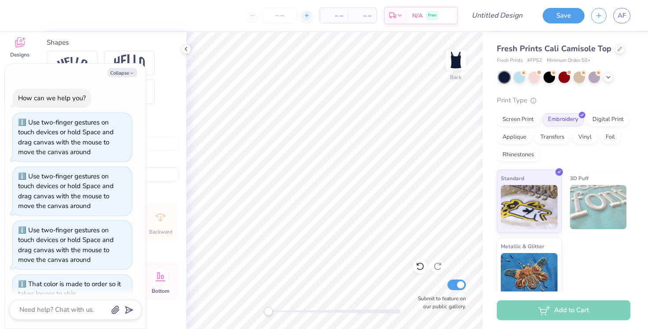
scroll to position [1362, 0]
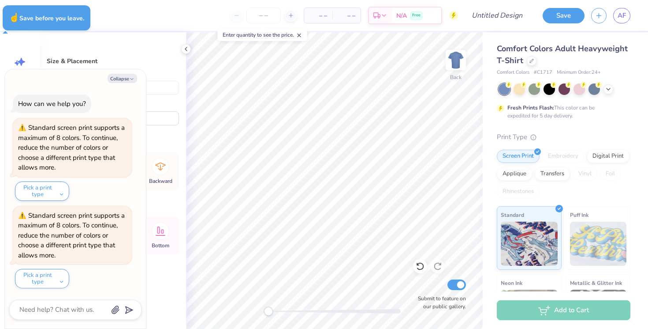
type textarea "x"
